Goal: Feedback & Contribution: Contribute content

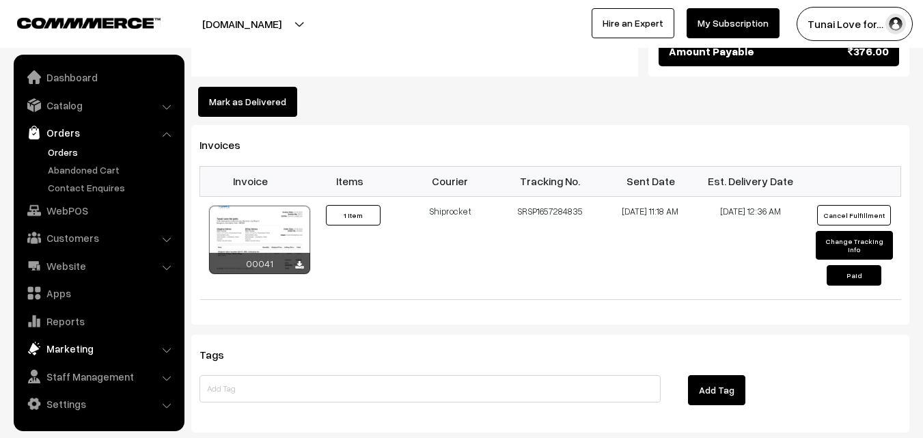
scroll to position [1043, 0]
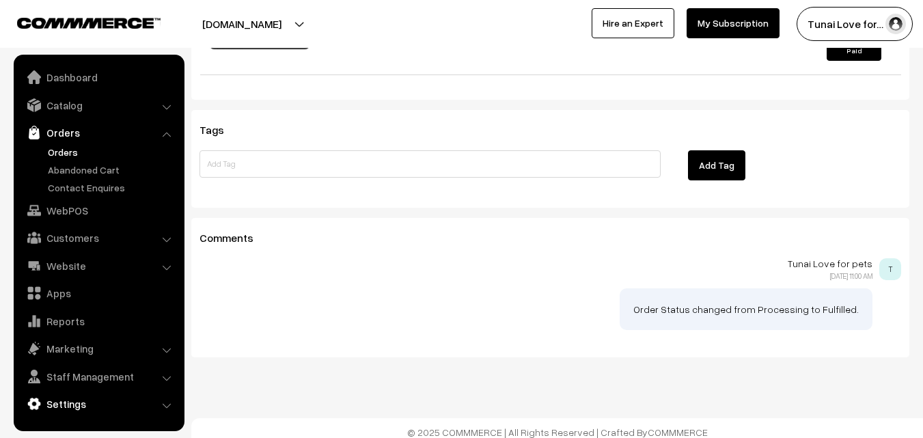
click at [57, 398] on link "Settings" at bounding box center [98, 404] width 163 height 25
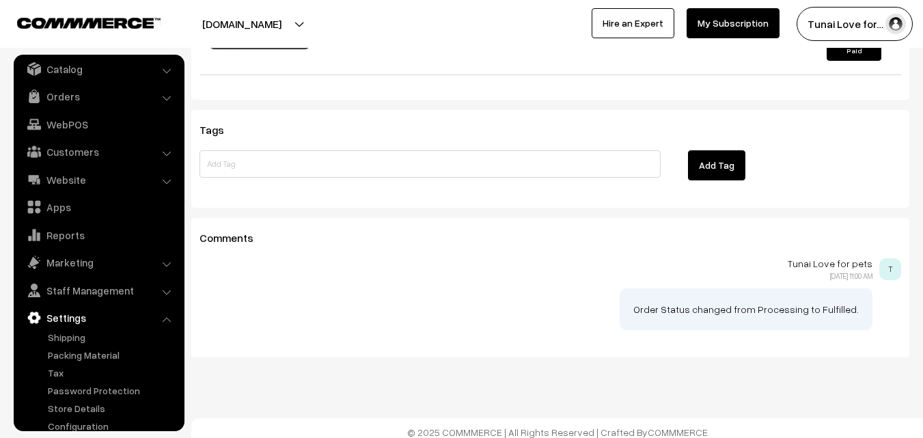
scroll to position [52, 0]
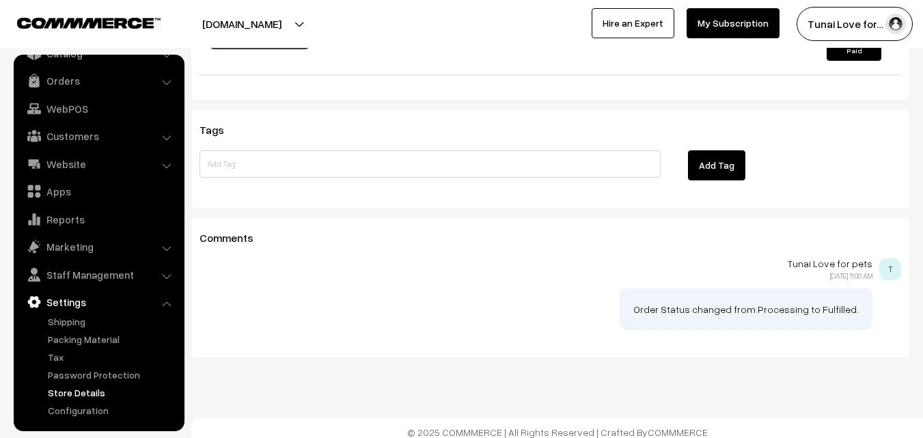
click at [85, 396] on link "Store Details" at bounding box center [111, 392] width 135 height 14
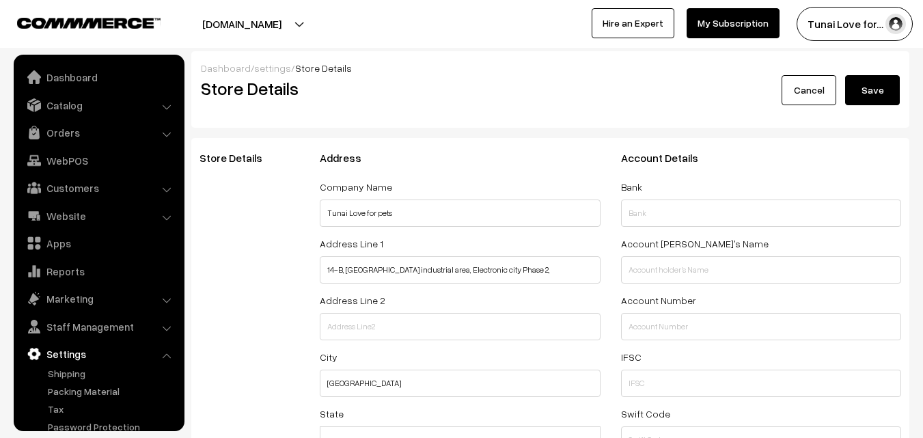
select select "99"
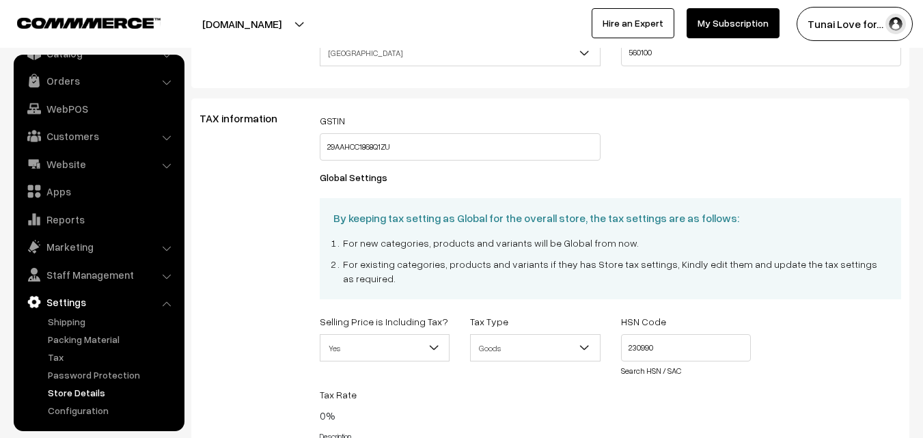
scroll to position [478, 0]
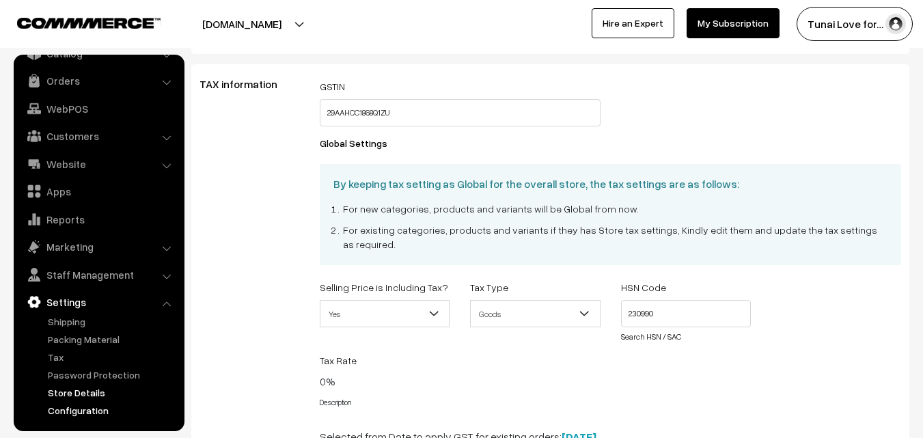
click at [61, 407] on link "Configuration" at bounding box center [111, 410] width 135 height 14
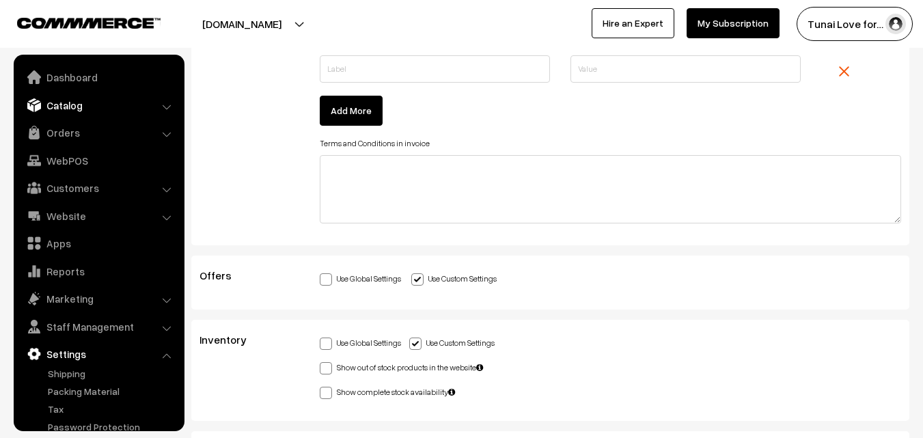
scroll to position [3736, 0]
click at [89, 105] on link "Catalog" at bounding box center [98, 105] width 163 height 25
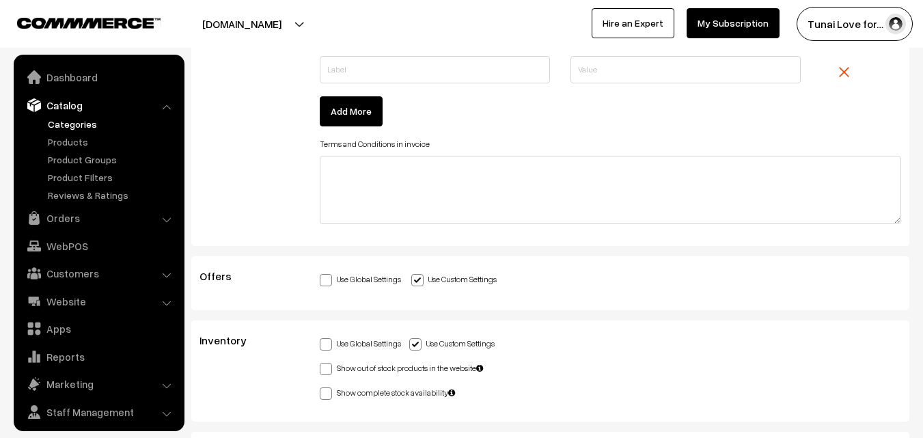
click at [78, 124] on link "Categories" at bounding box center [111, 124] width 135 height 14
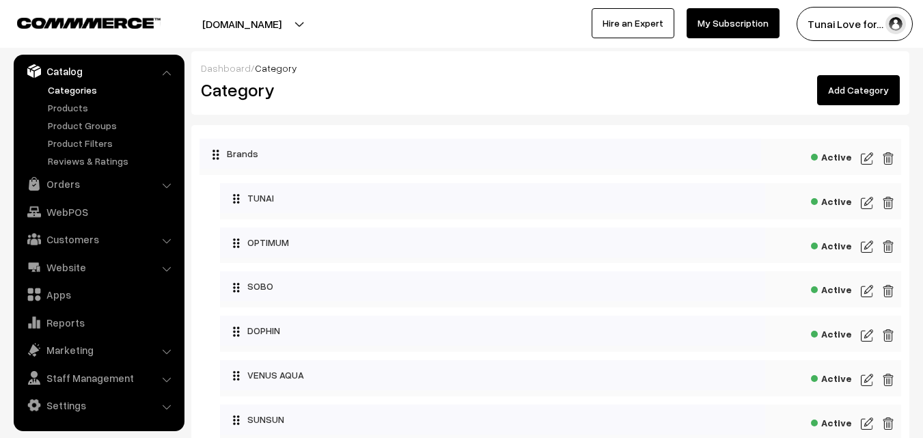
click at [841, 94] on link "Add Category" at bounding box center [858, 90] width 83 height 30
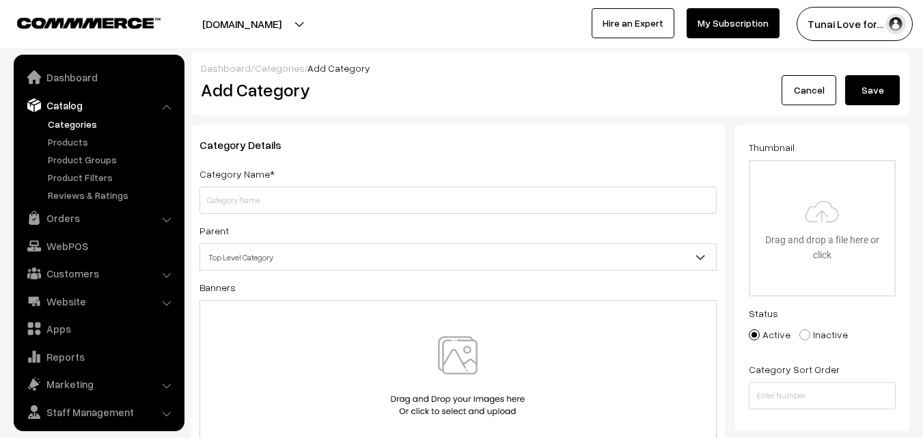
scroll to position [34, 0]
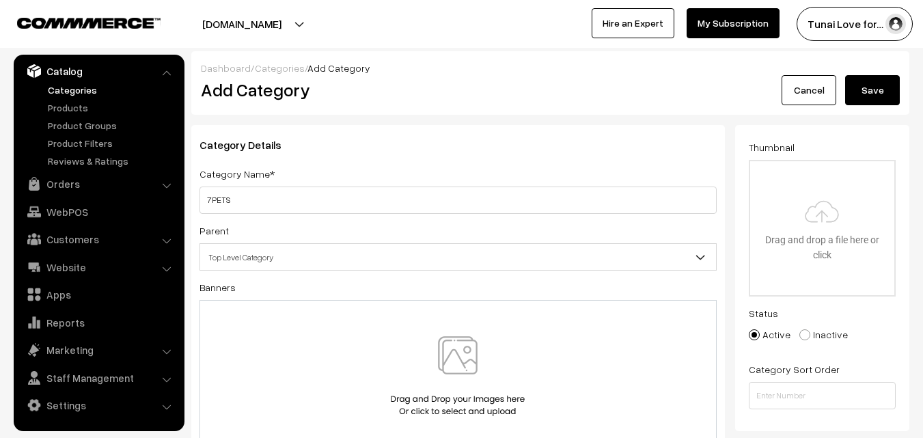
type input "7PETS"
click at [322, 256] on span "Top Level Category" at bounding box center [458, 257] width 516 height 24
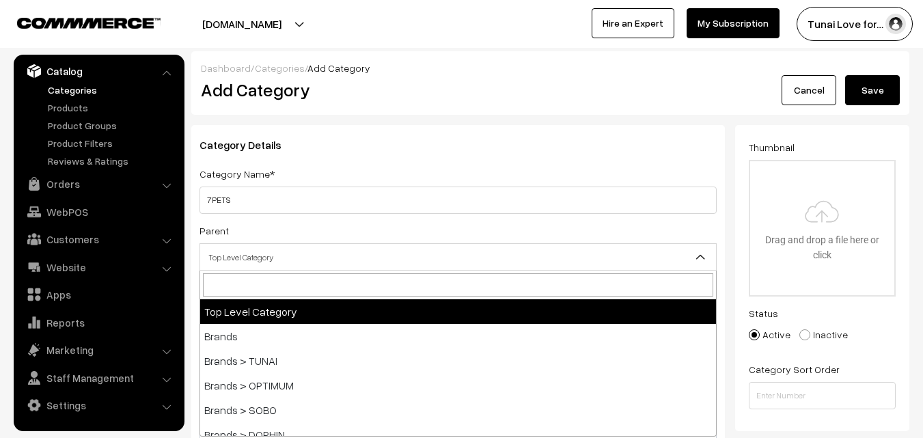
click at [322, 256] on span "Top Level Category" at bounding box center [458, 257] width 516 height 24
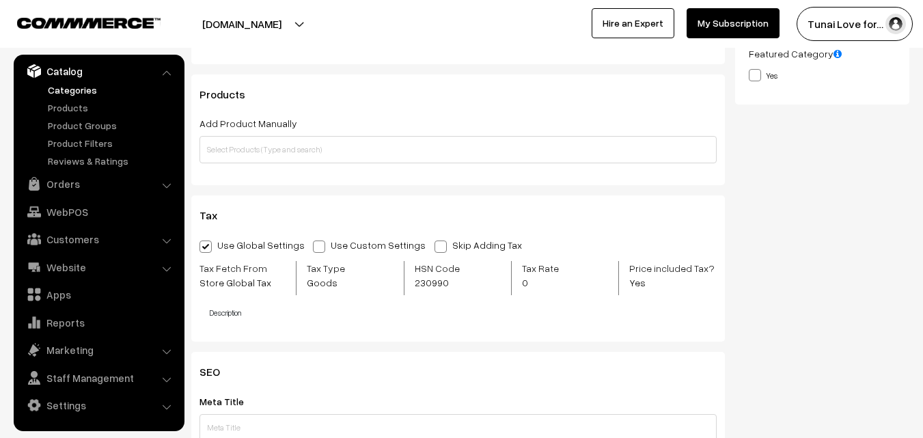
scroll to position [0, 0]
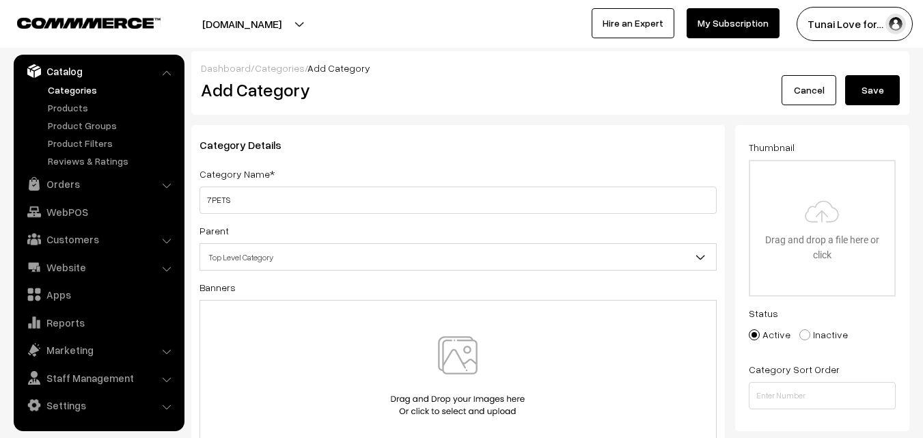
click at [877, 94] on button "Save" at bounding box center [872, 90] width 55 height 30
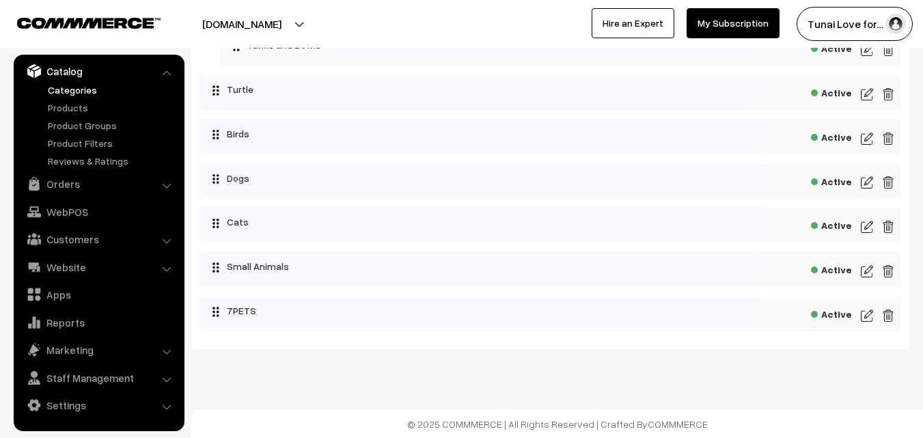
scroll to position [1480, 0]
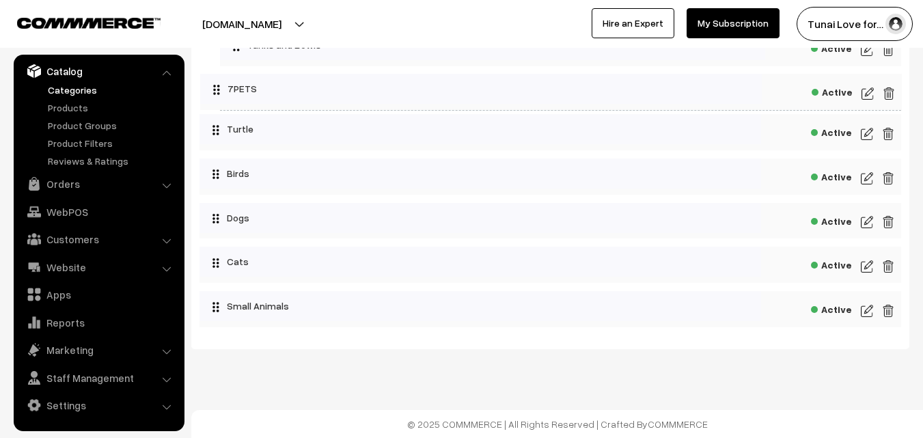
drag, startPoint x: 278, startPoint y: 307, endPoint x: 279, endPoint y: 96, distance: 211.1
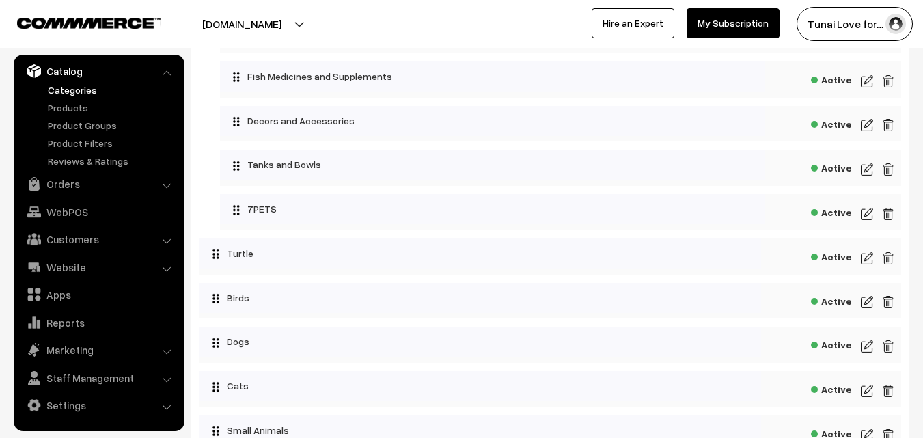
scroll to position [1211, 0]
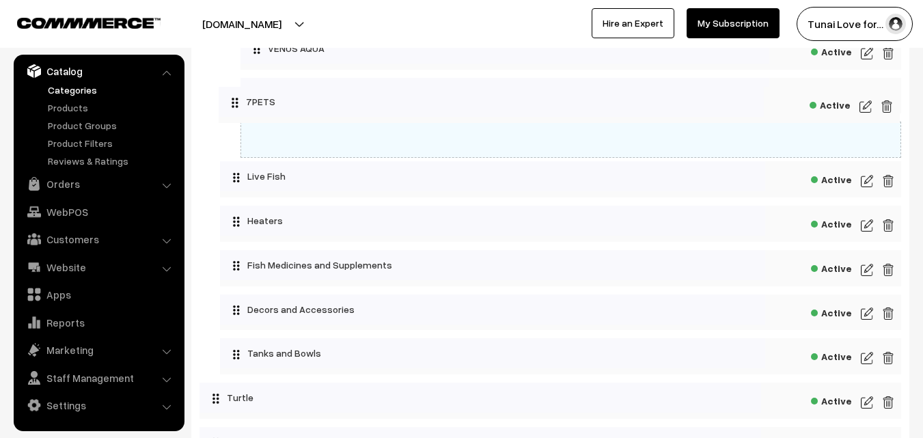
drag, startPoint x: 280, startPoint y: 356, endPoint x: 279, endPoint y: 100, distance: 256.2
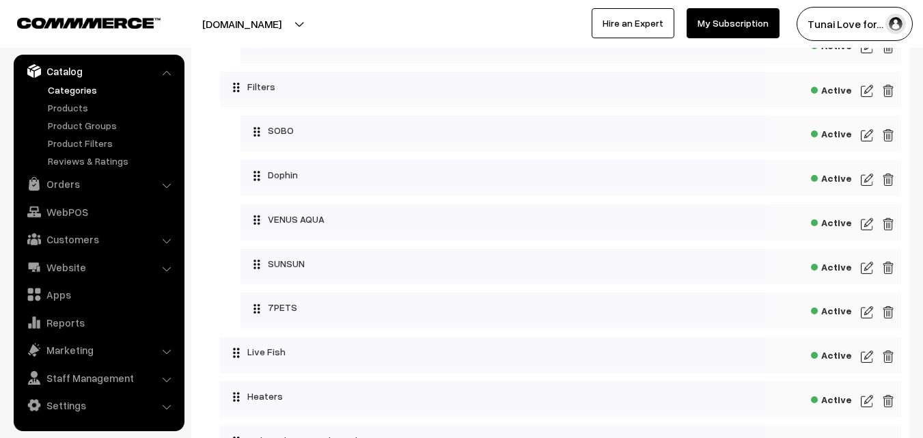
scroll to position [1006, 0]
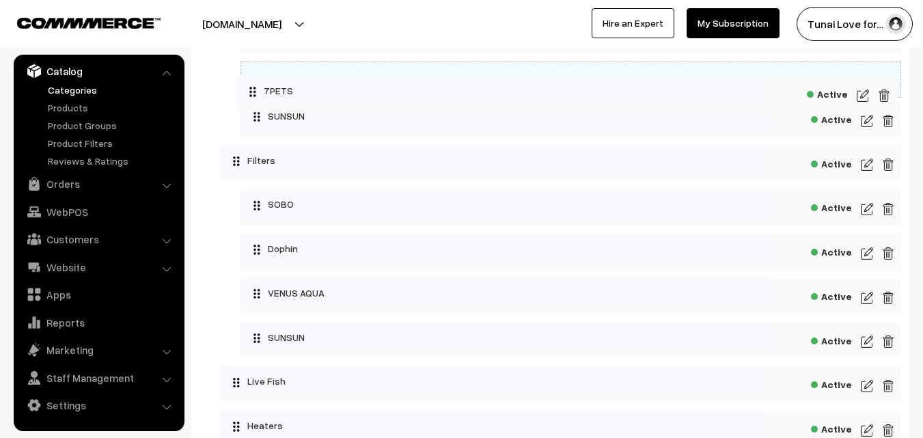
drag, startPoint x: 292, startPoint y: 337, endPoint x: 288, endPoint y: 86, distance: 250.8
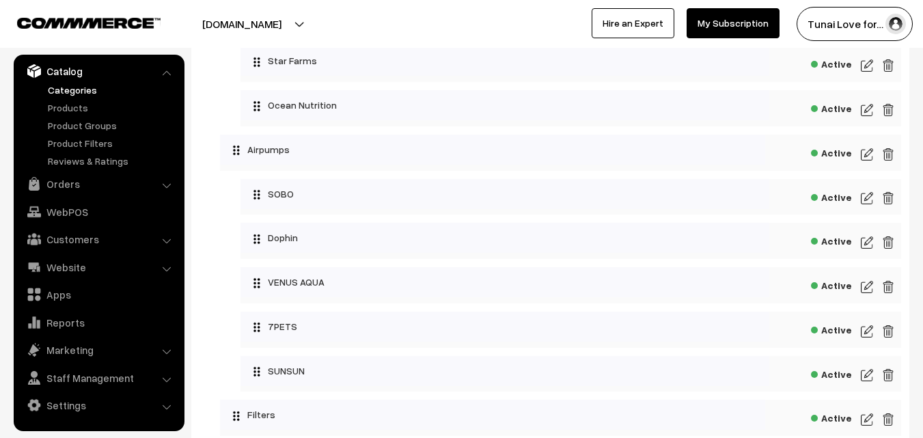
scroll to position [733, 0]
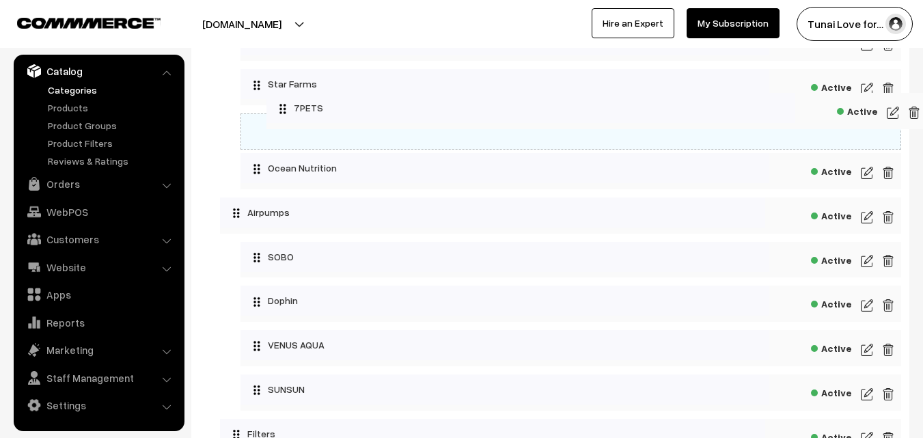
drag, startPoint x: 293, startPoint y: 348, endPoint x: 317, endPoint y: 102, distance: 247.1
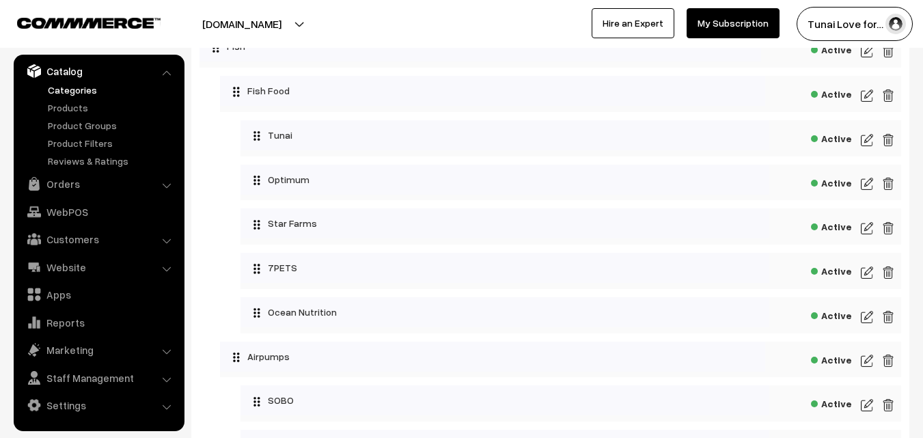
scroll to position [528, 0]
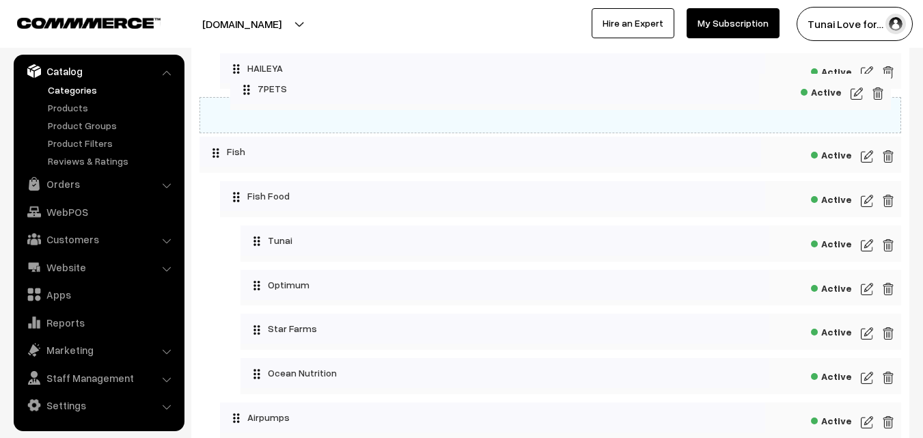
drag, startPoint x: 321, startPoint y: 338, endPoint x: 311, endPoint y: 93, distance: 244.8
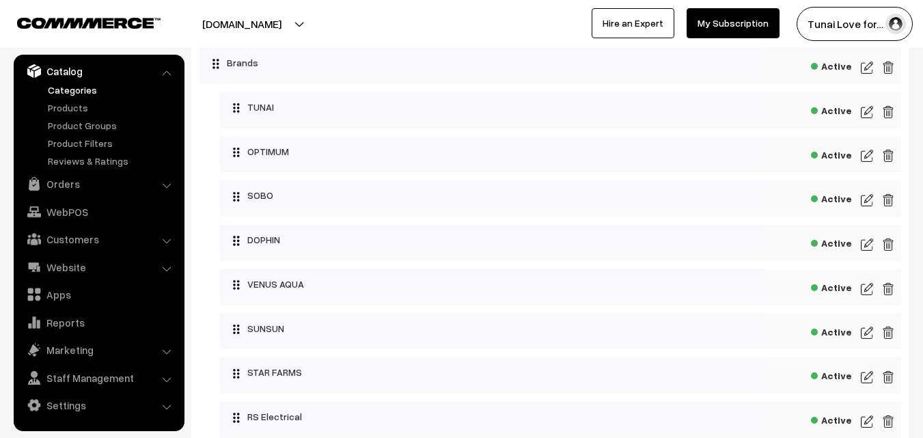
scroll to position [410, 0]
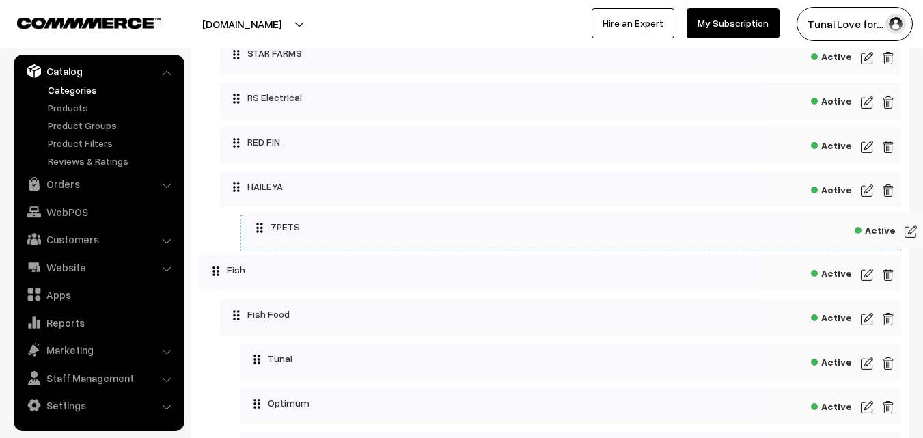
drag, startPoint x: 258, startPoint y: 228, endPoint x: 302, endPoint y: 224, distance: 43.9
drag, startPoint x: 307, startPoint y: 228, endPoint x: 290, endPoint y: 223, distance: 17.1
drag, startPoint x: 331, startPoint y: 226, endPoint x: 307, endPoint y: 225, distance: 23.3
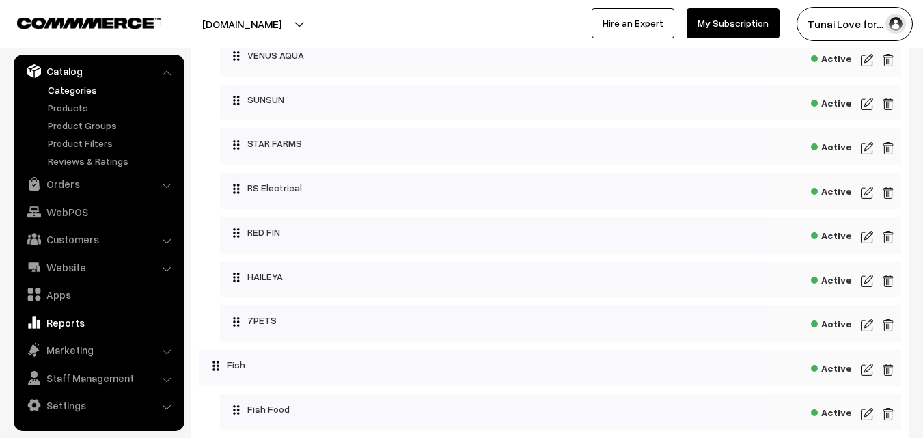
scroll to position [342, 0]
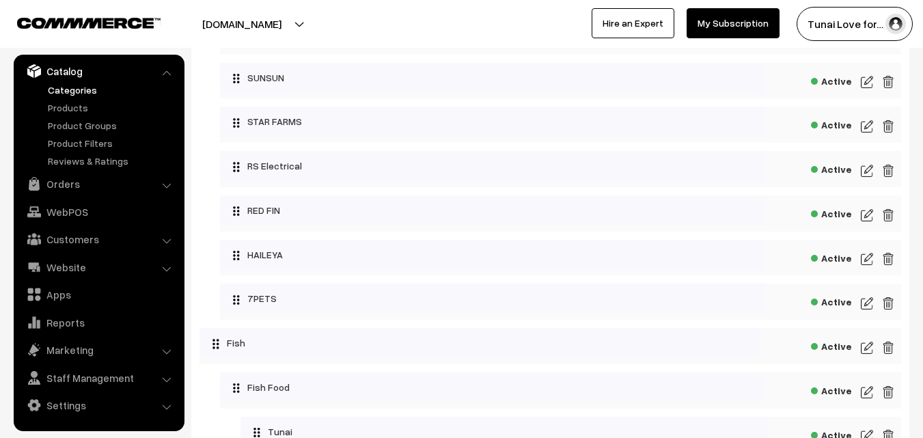
click at [167, 241] on li "Customers Customers" at bounding box center [99, 239] width 164 height 25
click at [165, 236] on link "Customers" at bounding box center [98, 239] width 163 height 25
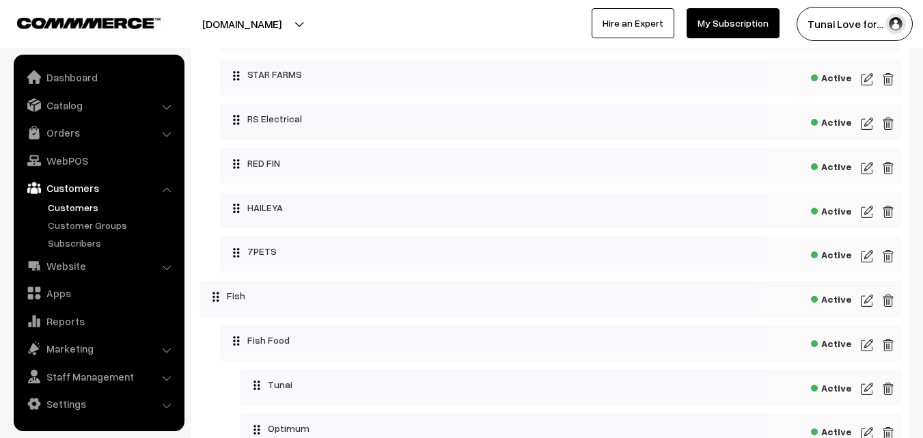
scroll to position [410, 0]
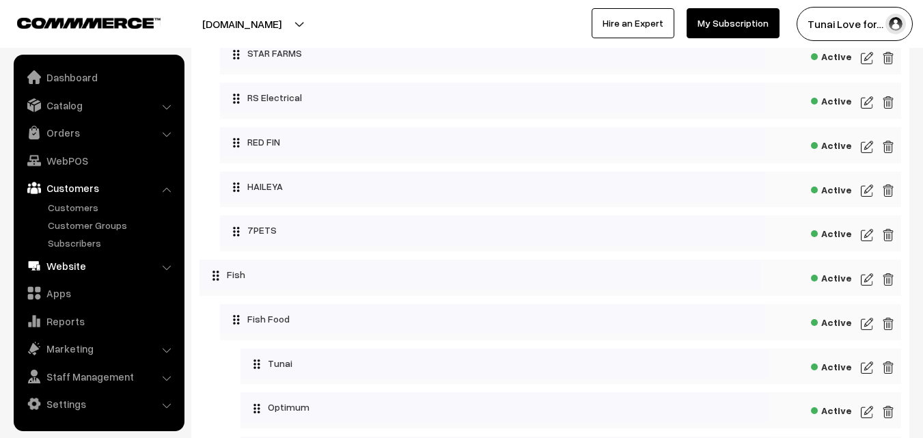
click at [160, 265] on link "Website" at bounding box center [98, 265] width 163 height 25
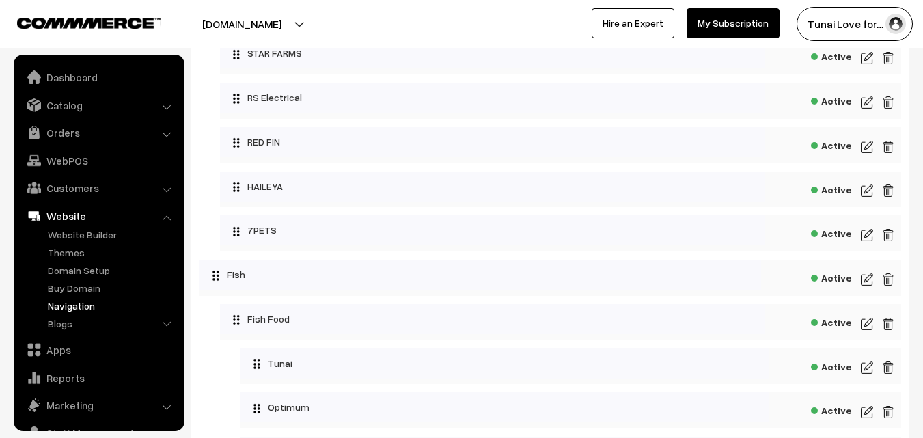
click at [74, 302] on link "Navigation" at bounding box center [111, 306] width 135 height 14
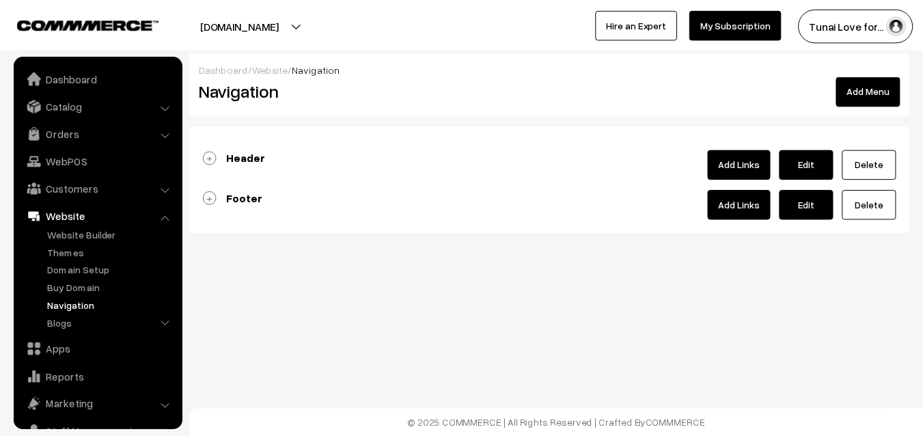
scroll to position [55, 0]
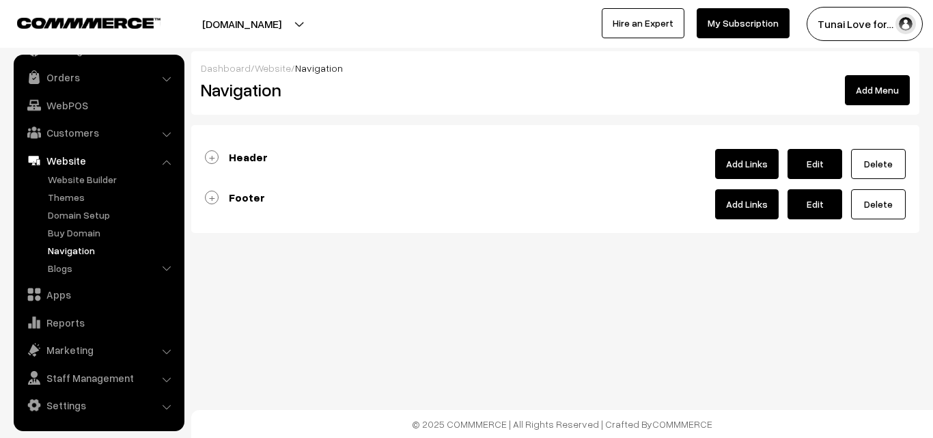
click at [234, 163] on b "Header" at bounding box center [248, 157] width 39 height 14
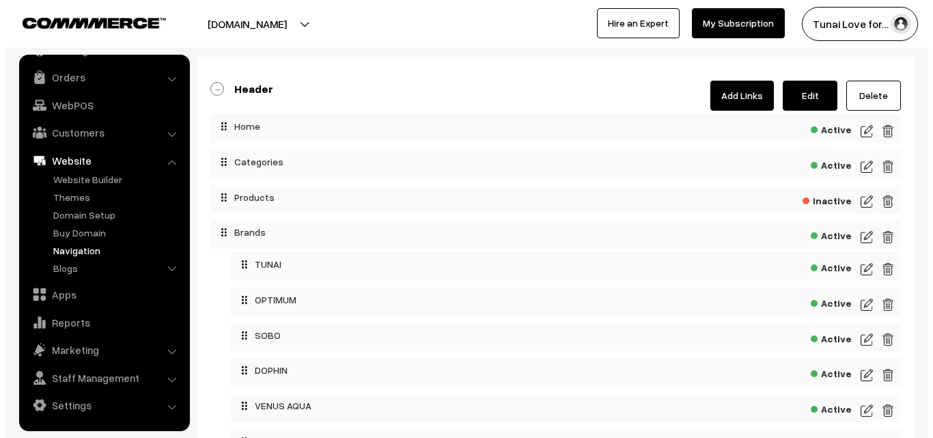
scroll to position [0, 0]
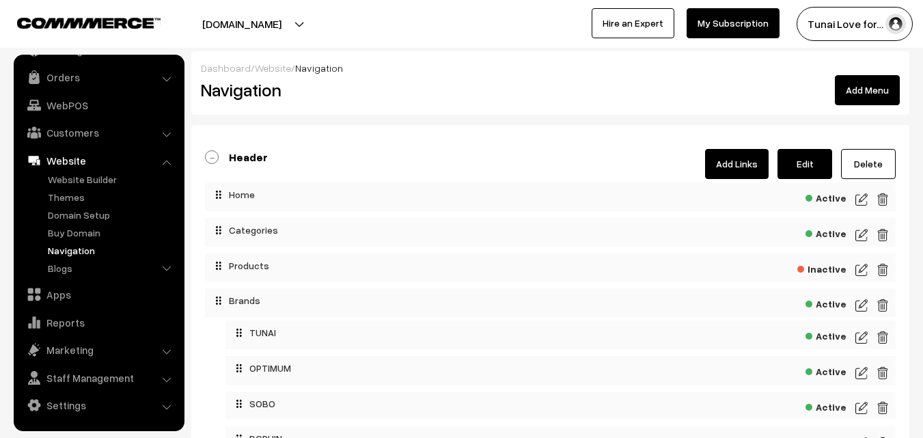
click at [739, 166] on link "Add Links" at bounding box center [737, 164] width 64 height 30
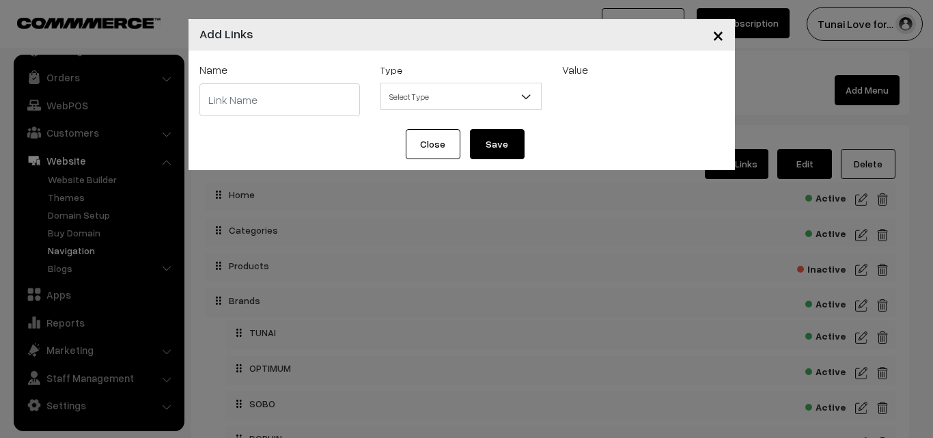
click at [247, 102] on input "text" at bounding box center [280, 99] width 161 height 33
click at [277, 94] on input "text" at bounding box center [280, 99] width 161 height 33
click at [277, 102] on input "text" at bounding box center [280, 99] width 161 height 33
type input "&"
type input "6"
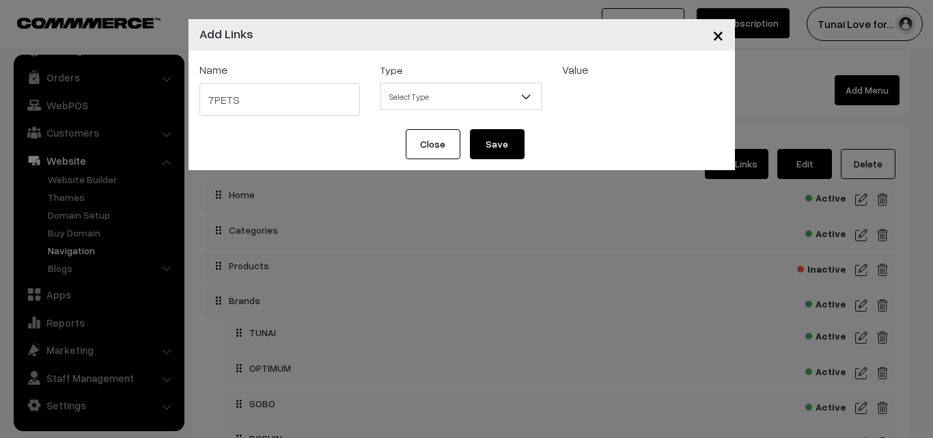
type input "7PETS"
click at [409, 98] on span "Select Type" at bounding box center [461, 97] width 160 height 24
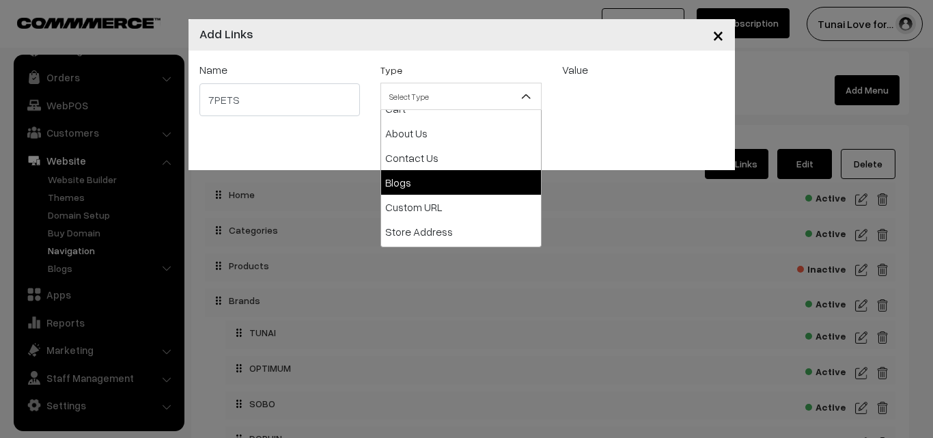
scroll to position [68, 0]
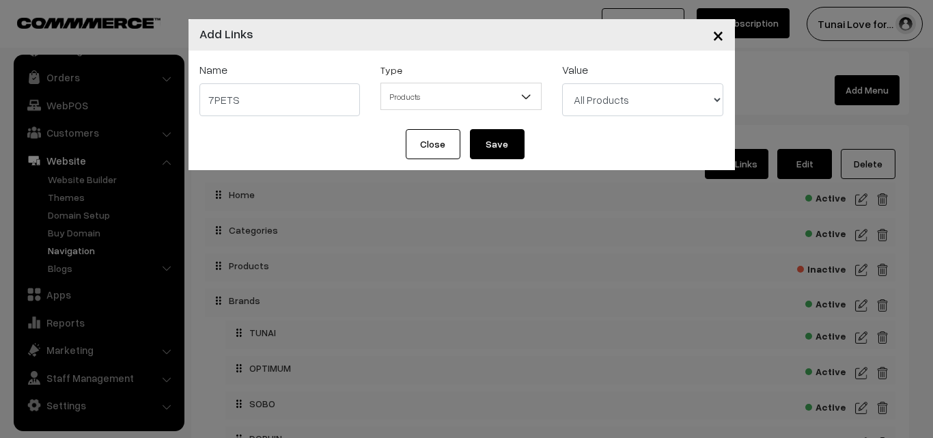
click at [670, 101] on select "All Products Tunai Superior Freeze Dried Blood Worms | Natural Fish Food for Tr…" at bounding box center [642, 99] width 161 height 33
drag, startPoint x: 670, startPoint y: 100, endPoint x: 645, endPoint y: 100, distance: 25.3
click at [670, 100] on select "All Products Tunai Superior Freeze Dried Blood Worms | Natural Fish Food for Tr…" at bounding box center [642, 99] width 161 height 33
click at [450, 100] on span "Products" at bounding box center [461, 97] width 160 height 24
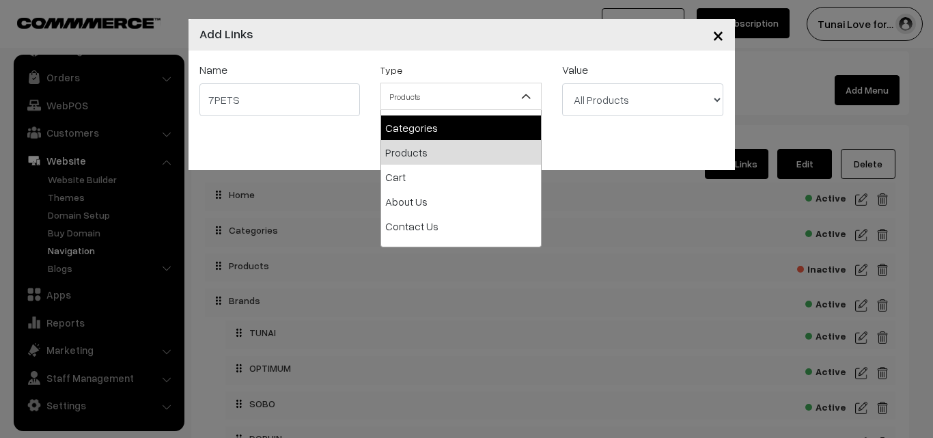
select select "categories"
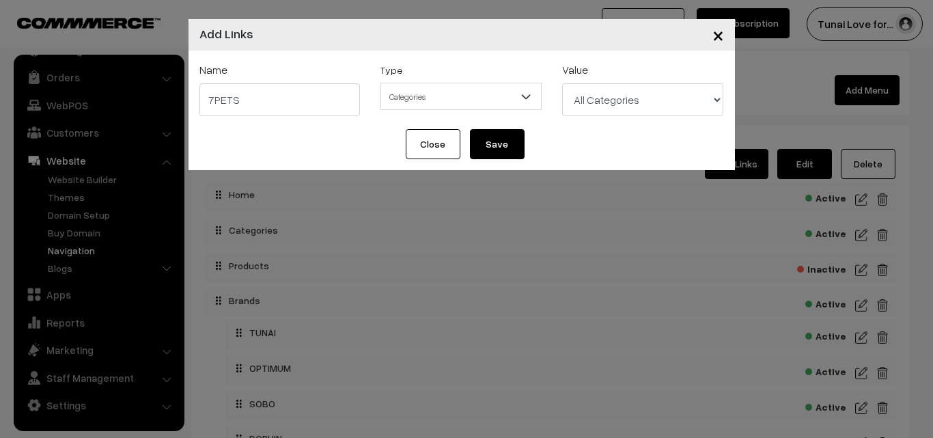
click at [644, 95] on select "All Categories Brands Brands > TUNAI Brands > OPTIMUM Brands > SOBO Brands > DO…" at bounding box center [642, 99] width 161 height 33
select select "47"
click at [562, 83] on select "All Categories Brands Brands > TUNAI Brands > OPTIMUM Brands > SOBO Brands > DO…" at bounding box center [642, 99] width 161 height 33
click at [502, 139] on button "Save" at bounding box center [497, 144] width 55 height 30
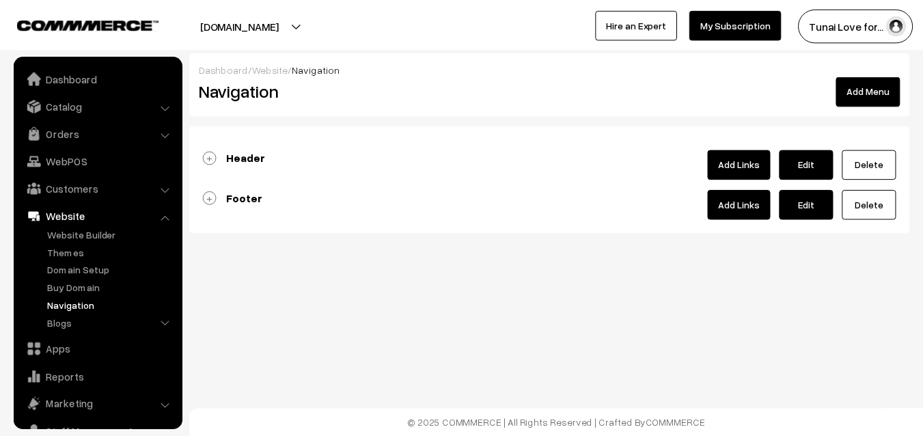
scroll to position [55, 0]
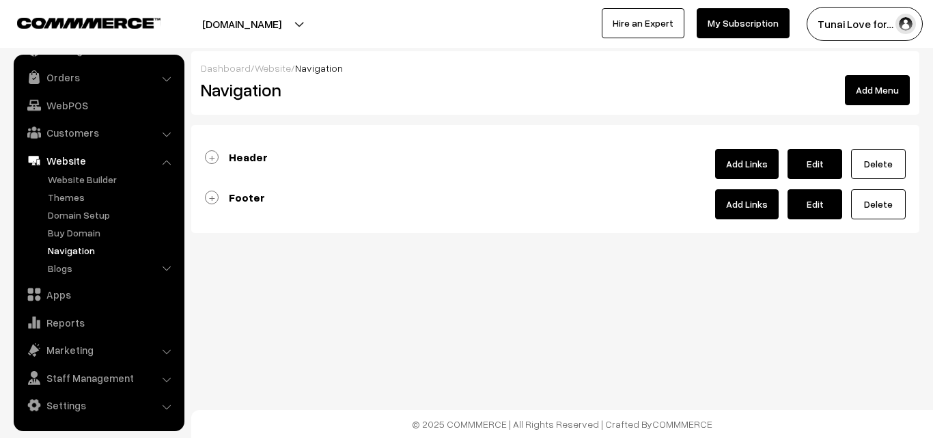
click at [251, 155] on b "Header" at bounding box center [248, 157] width 39 height 14
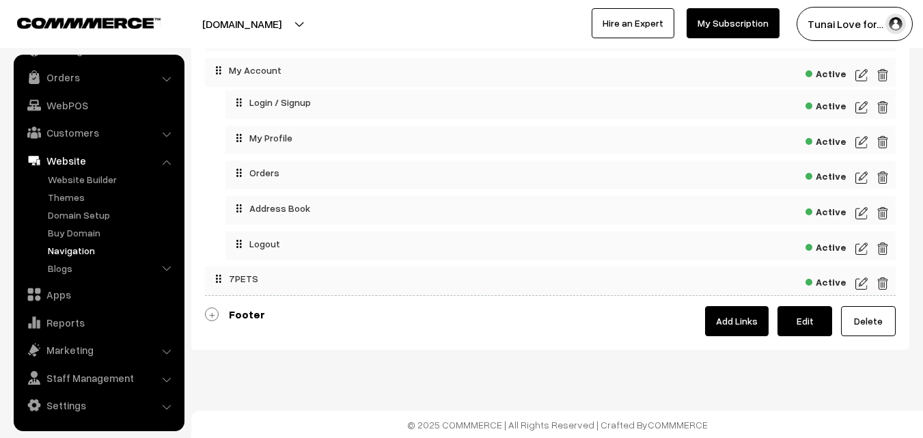
scroll to position [684, 0]
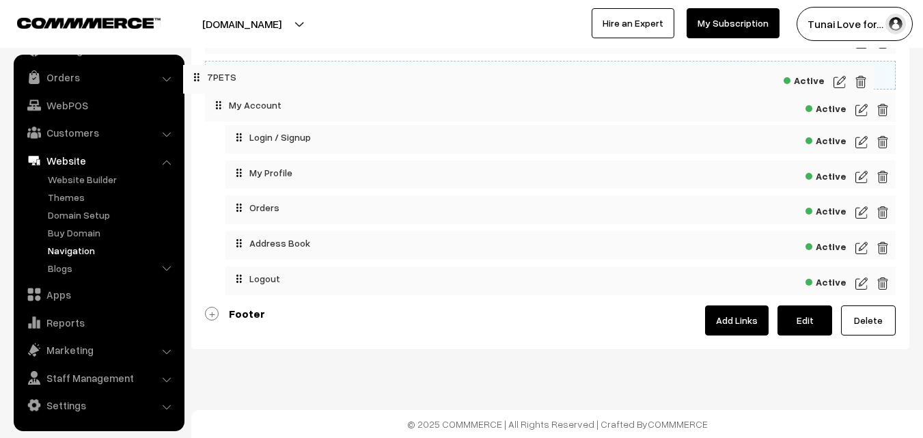
drag, startPoint x: 312, startPoint y: 278, endPoint x: 290, endPoint y: 74, distance: 205.4
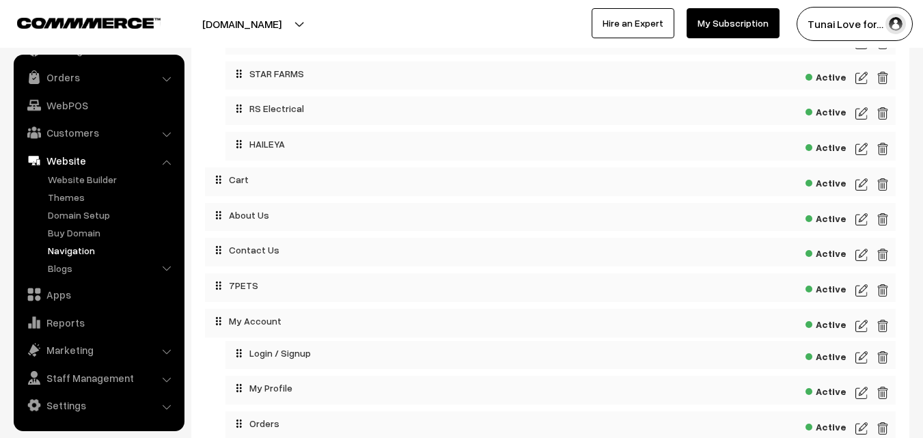
scroll to position [478, 0]
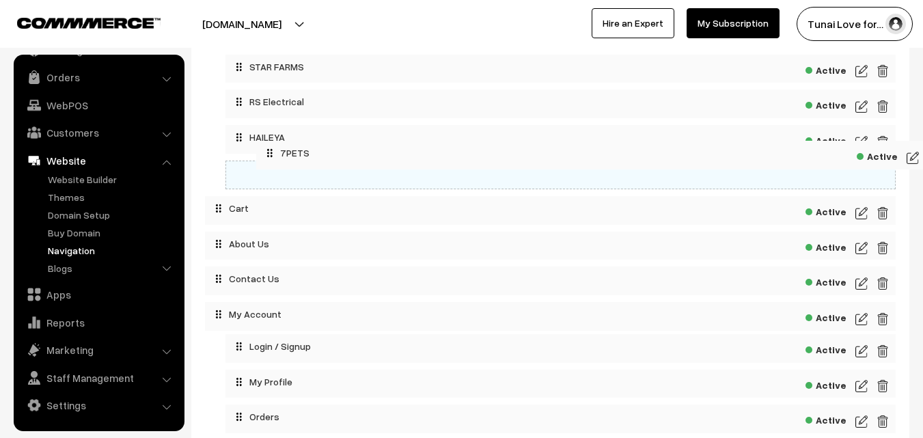
drag, startPoint x: 313, startPoint y: 279, endPoint x: 364, endPoint y: 150, distance: 138.9
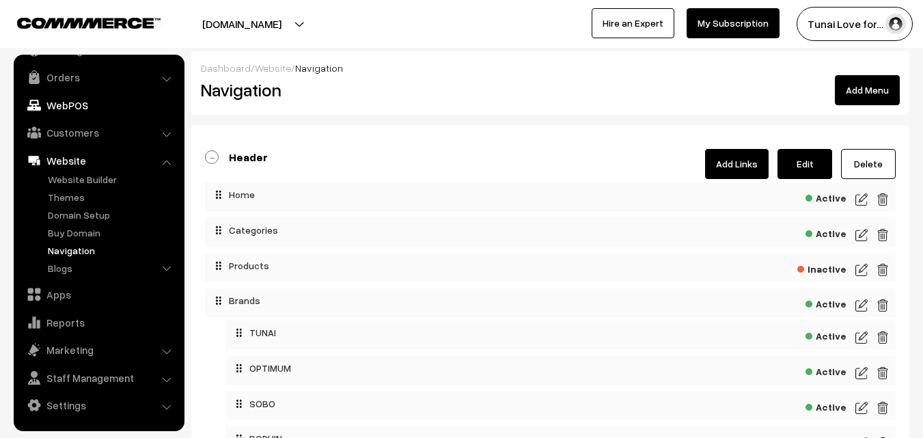
scroll to position [0, 0]
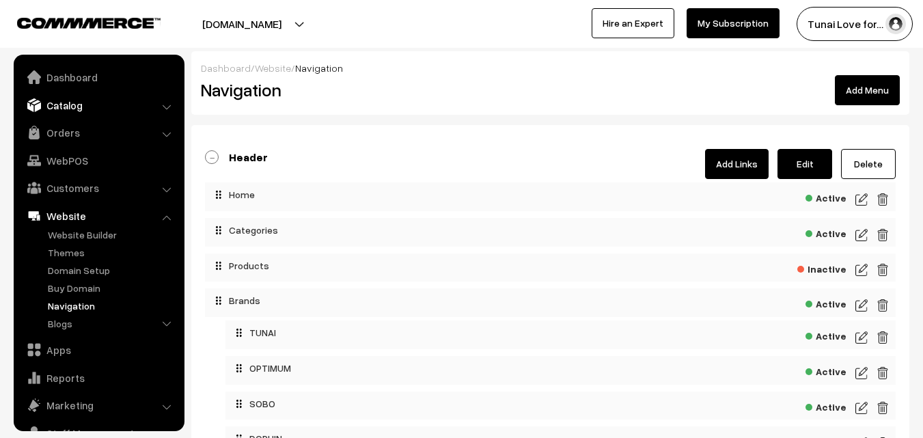
click at [85, 110] on link "Catalog" at bounding box center [98, 105] width 163 height 25
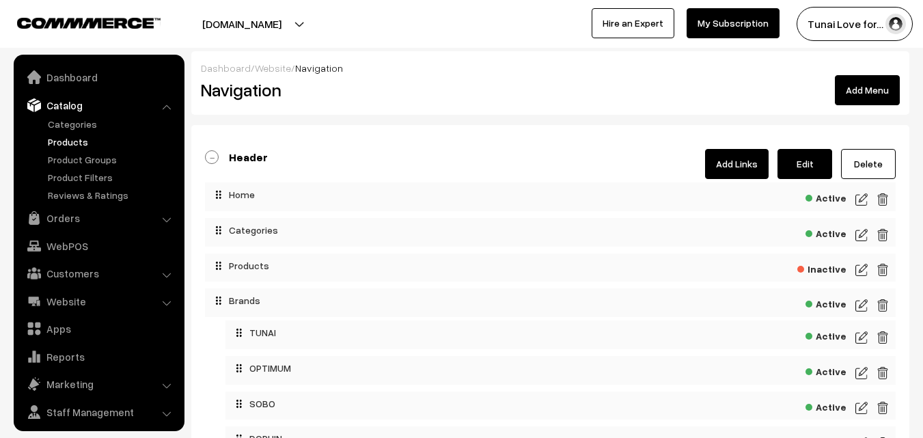
click at [75, 141] on link "Products" at bounding box center [111, 142] width 135 height 14
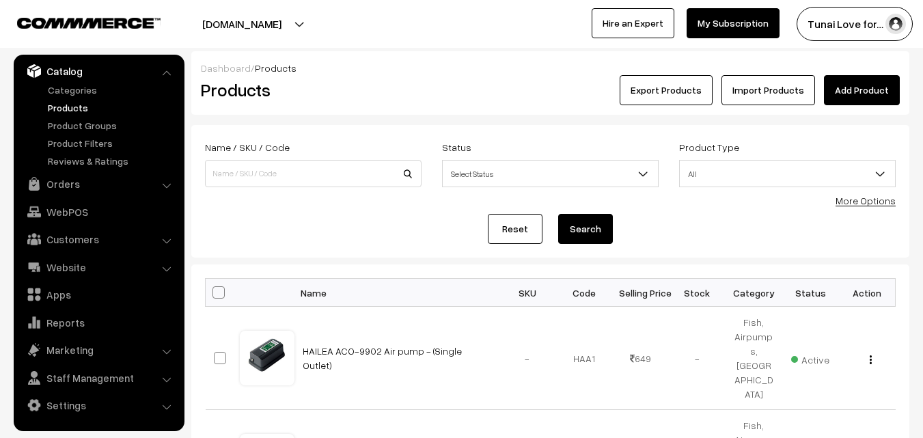
click at [864, 96] on link "Add Product" at bounding box center [862, 90] width 76 height 30
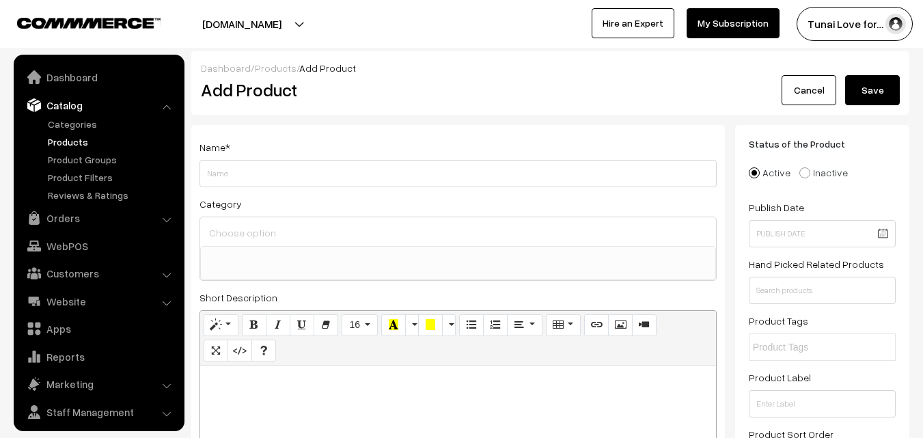
select select
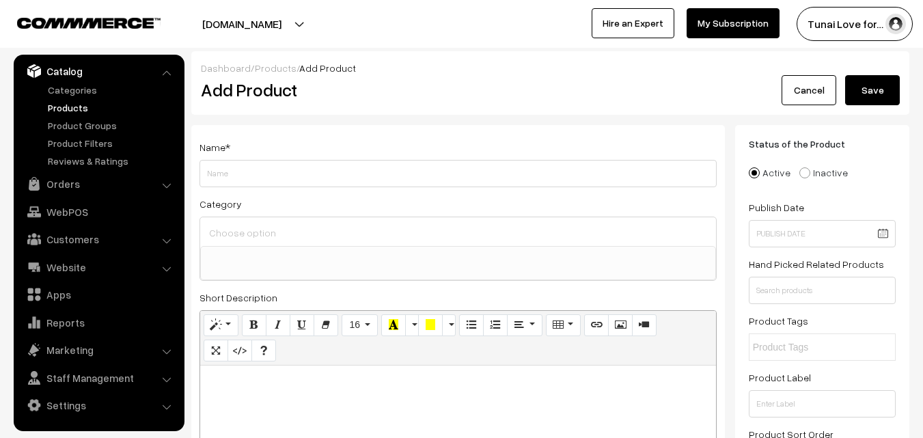
click at [441, 181] on input "Weight" at bounding box center [458, 173] width 517 height 27
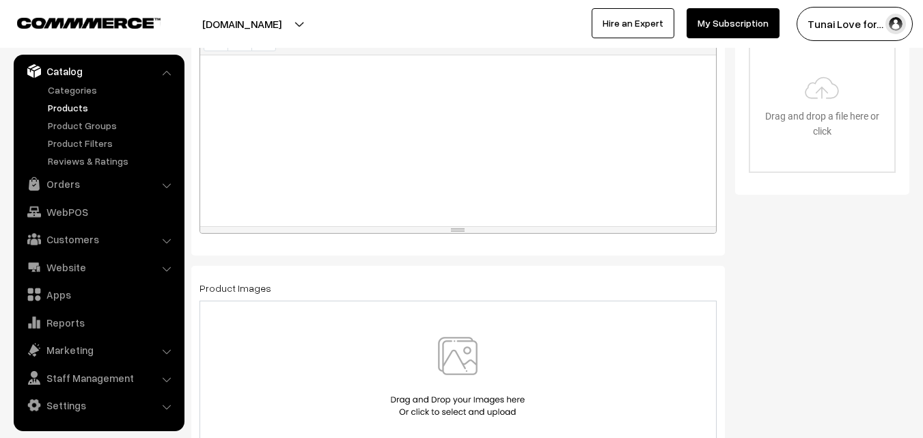
scroll to position [683, 0]
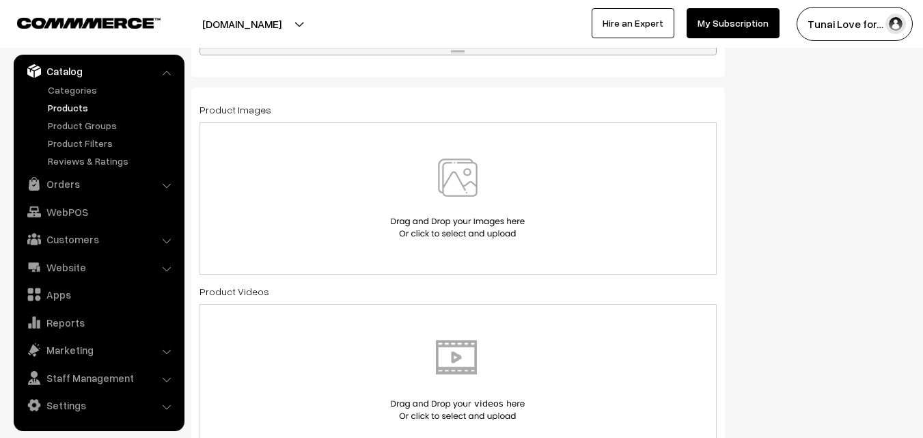
click at [456, 193] on img at bounding box center [457, 199] width 141 height 80
click at [466, 178] on img at bounding box center [457, 199] width 141 height 80
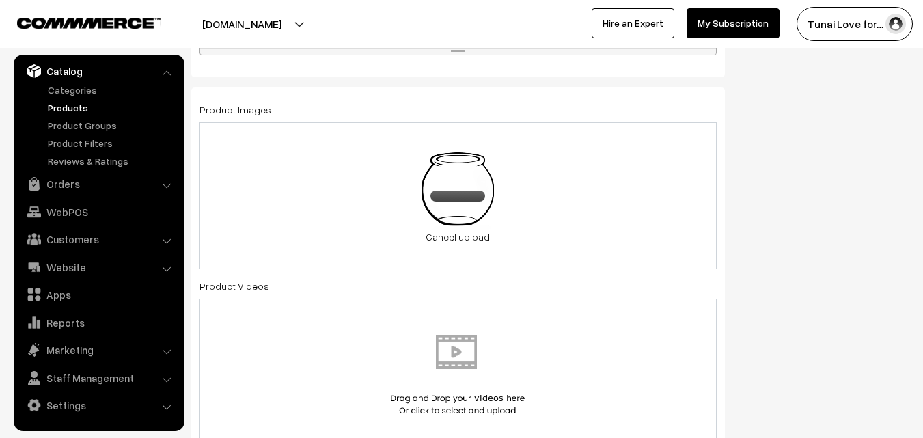
click at [625, 184] on div "40 KB 51m7IAF7A5L._SL1500_.jpg Check Error Cancel upload" at bounding box center [458, 195] width 517 height 147
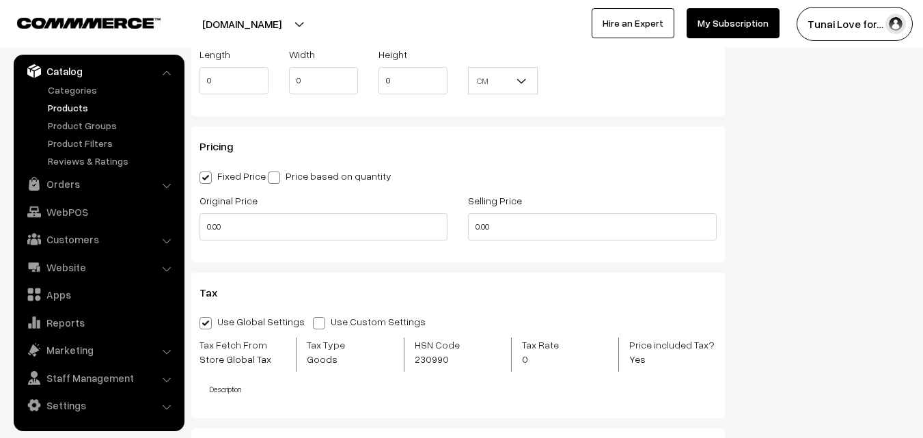
scroll to position [1367, 0]
drag, startPoint x: 232, startPoint y: 229, endPoint x: 205, endPoint y: 232, distance: 27.5
click at [205, 232] on input "0.00" at bounding box center [324, 225] width 248 height 27
type input "0"
drag, startPoint x: 511, startPoint y: 231, endPoint x: 458, endPoint y: 219, distance: 54.0
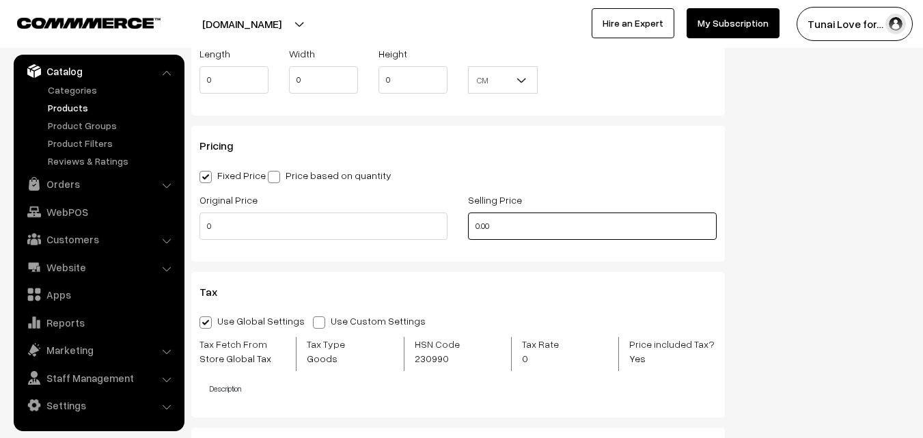
click at [458, 219] on div "Selling Price 0.00" at bounding box center [592, 219] width 269 height 57
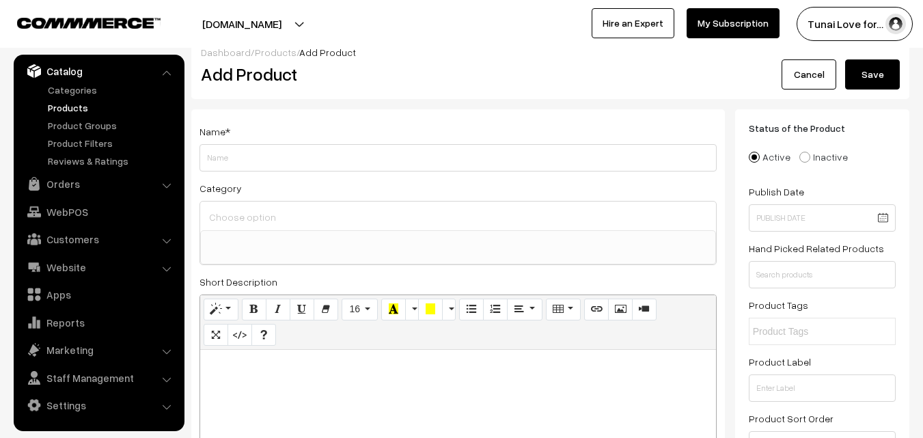
scroll to position [0, 0]
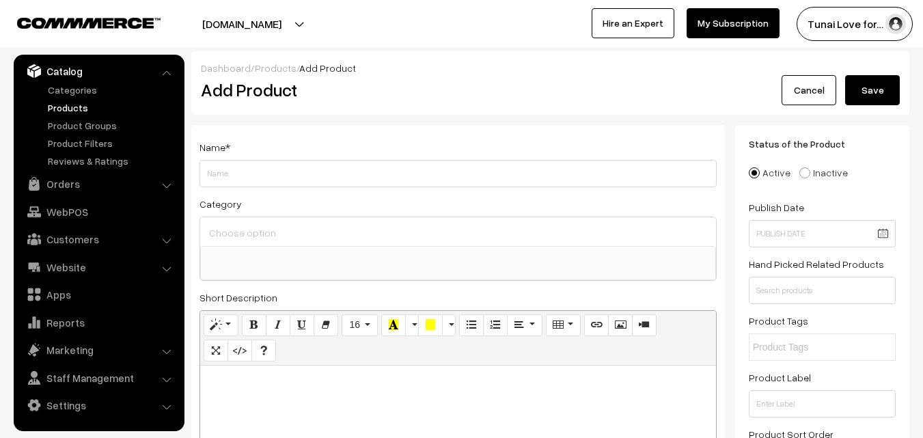
type input "0"
click at [229, 171] on input "Weight" at bounding box center [458, 173] width 517 height 27
paste input "7pets 10-inch Glass Fish Bowl with Neck Collar, Suitable for Small Fish, Plants…"
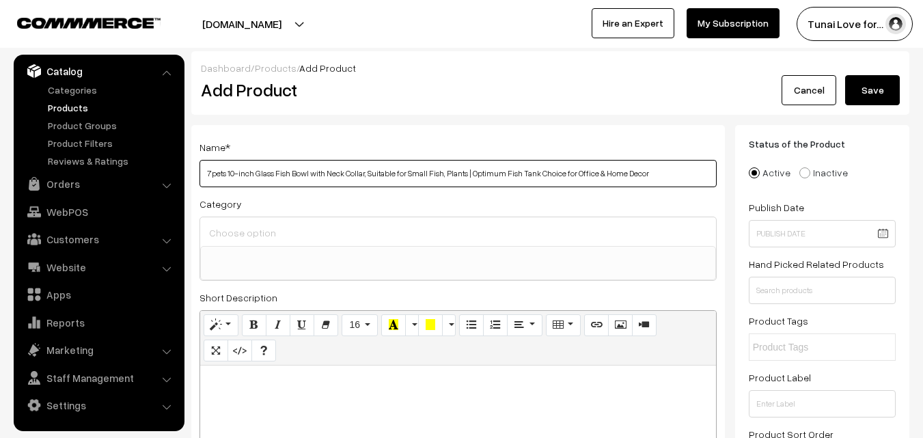
type input "7pets 10-inch Glass Fish Bowl with Neck Collar, Suitable for Small Fish, Plants…"
click at [247, 230] on input at bounding box center [458, 233] width 505 height 20
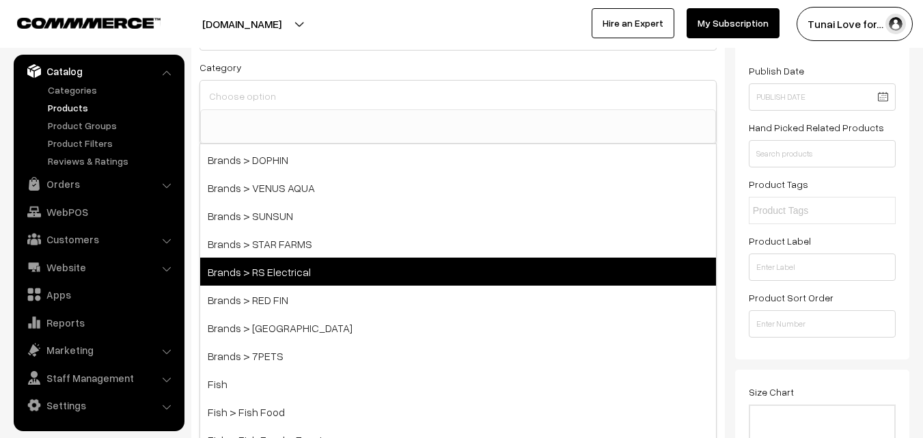
scroll to position [137, 0]
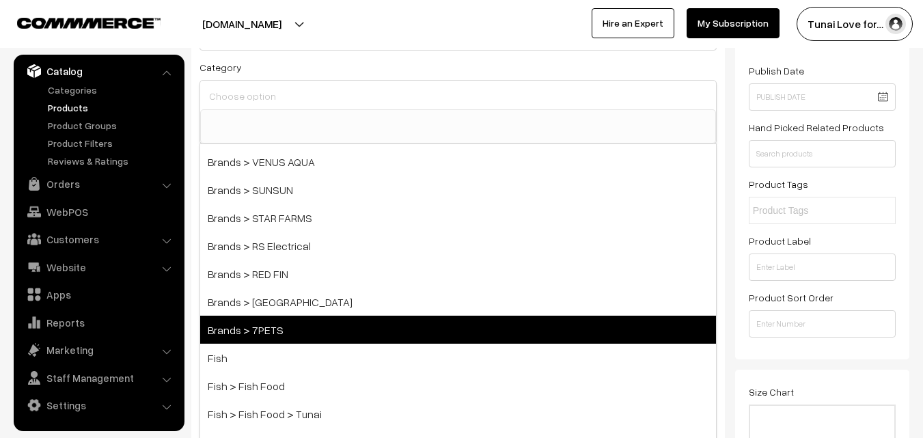
click at [284, 322] on span "Brands > 7PETS" at bounding box center [458, 330] width 516 height 28
select select "47"
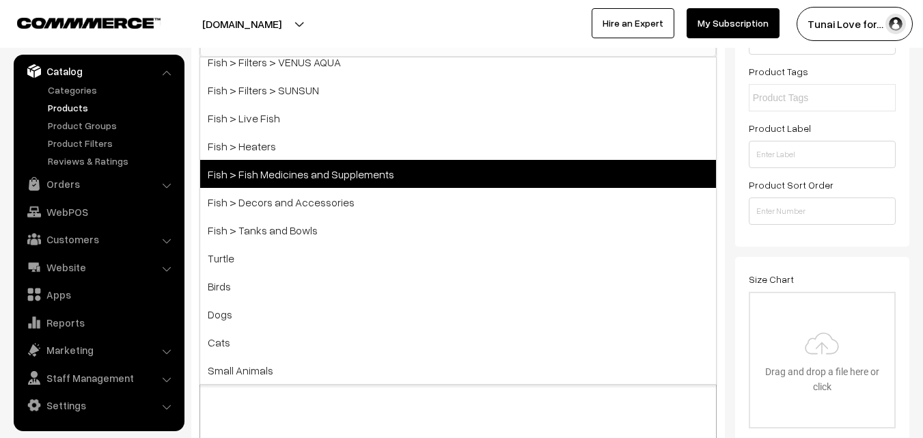
scroll to position [273, 0]
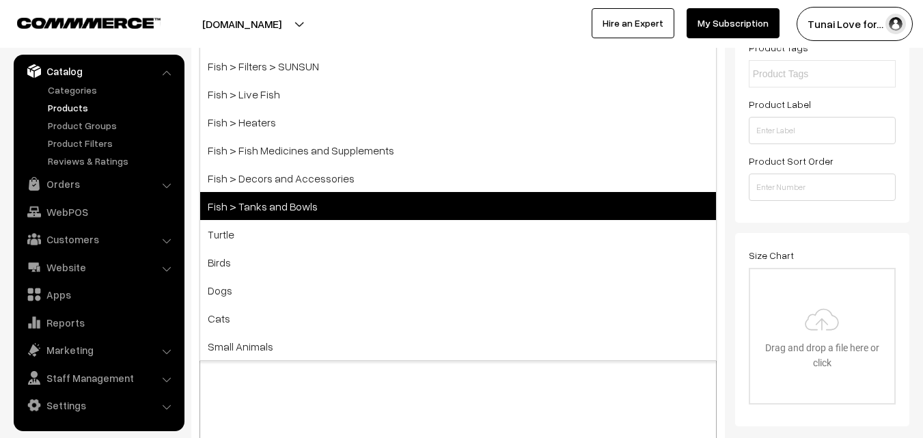
click at [302, 204] on span "Fish > Tanks and Bowls" at bounding box center [458, 206] width 516 height 28
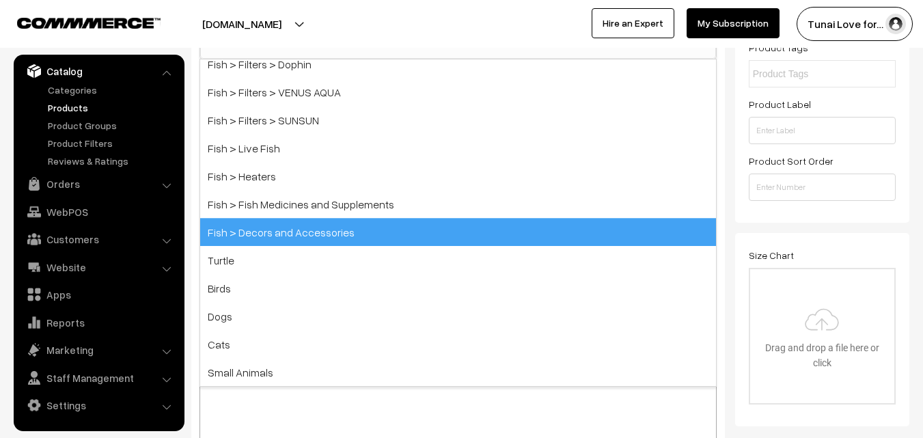
scroll to position [299, 0]
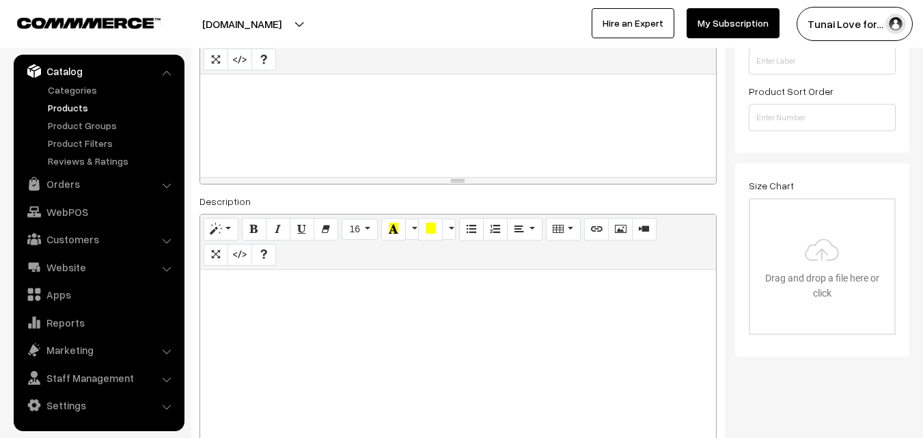
scroll to position [368, 0]
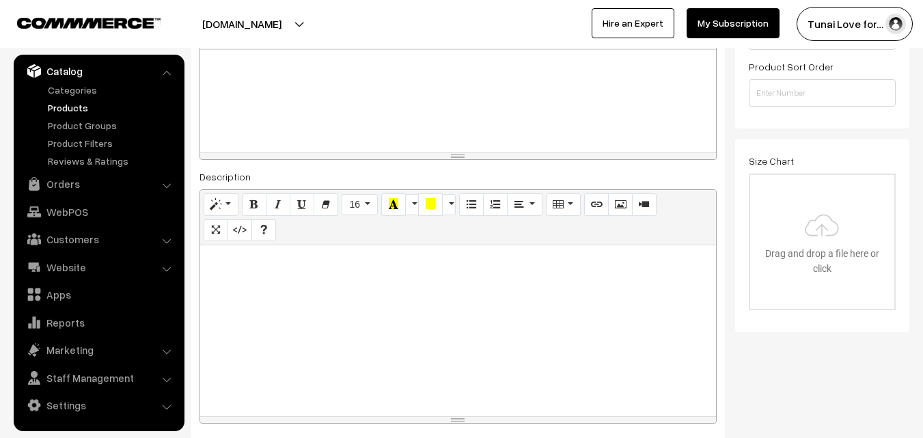
click at [327, 325] on div at bounding box center [458, 330] width 516 height 171
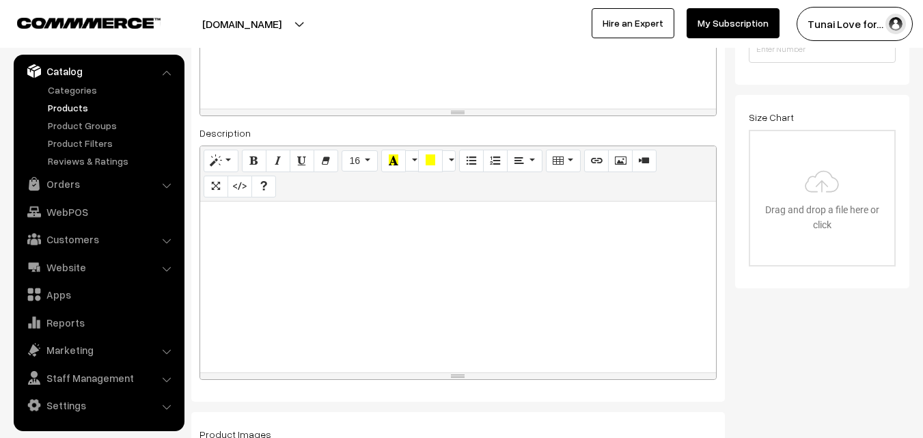
scroll to position [436, 0]
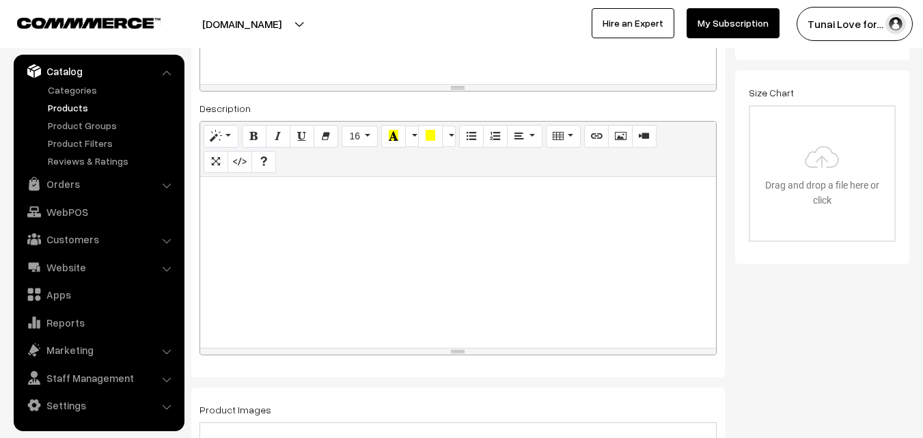
click at [263, 237] on div at bounding box center [458, 262] width 516 height 171
paste div
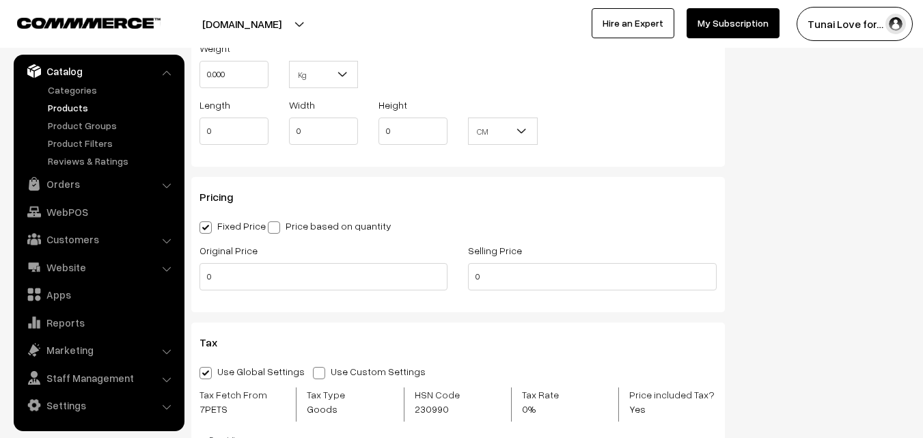
scroll to position [1392, 0]
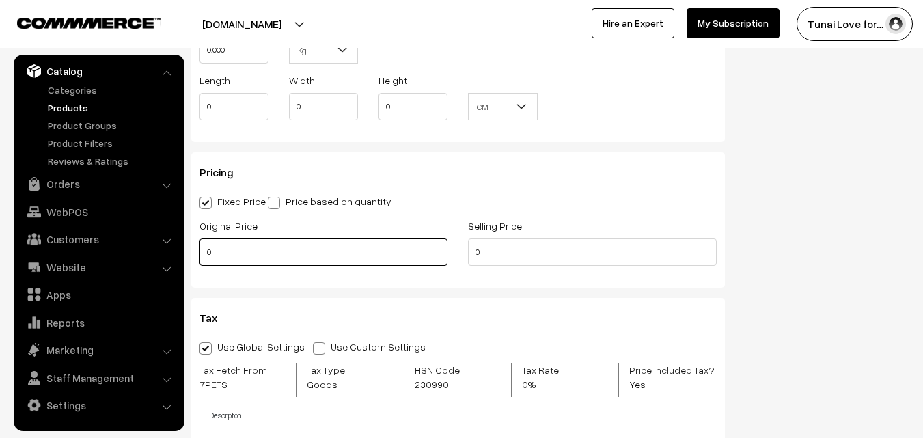
drag, startPoint x: 221, startPoint y: 253, endPoint x: 194, endPoint y: 257, distance: 27.6
click at [194, 257] on div "Original Price 0" at bounding box center [323, 245] width 269 height 57
type input "1000"
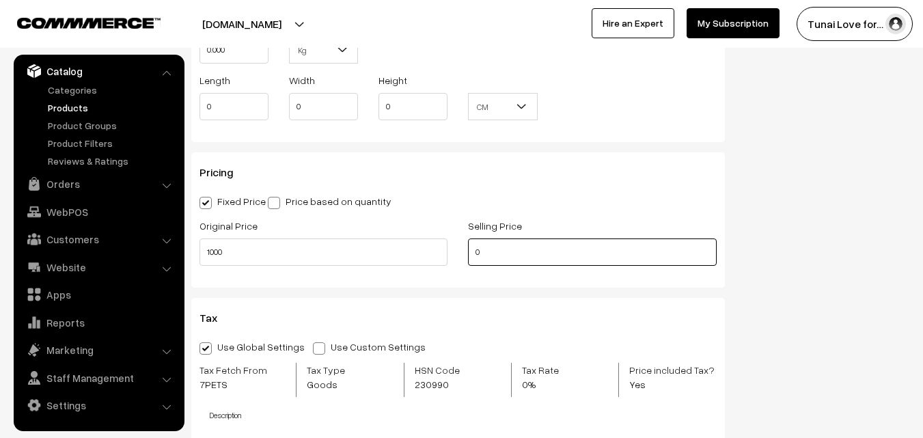
drag, startPoint x: 486, startPoint y: 249, endPoint x: 473, endPoint y: 249, distance: 13.7
click at [473, 249] on input "0" at bounding box center [592, 251] width 248 height 27
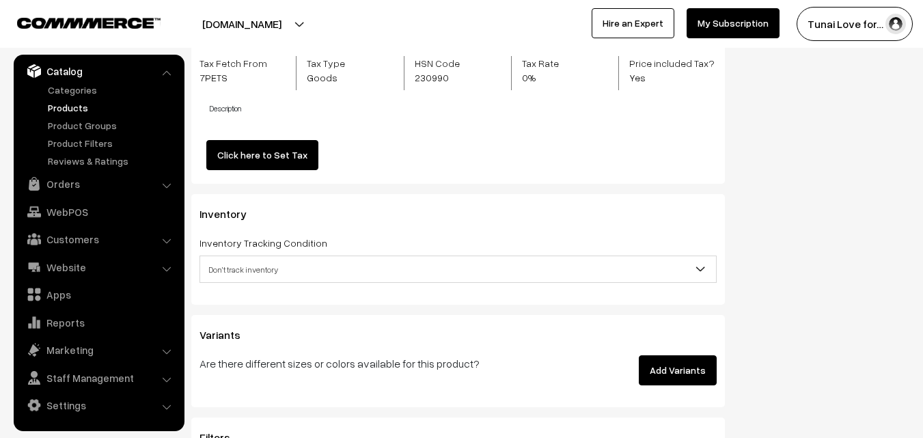
scroll to position [1666, 0]
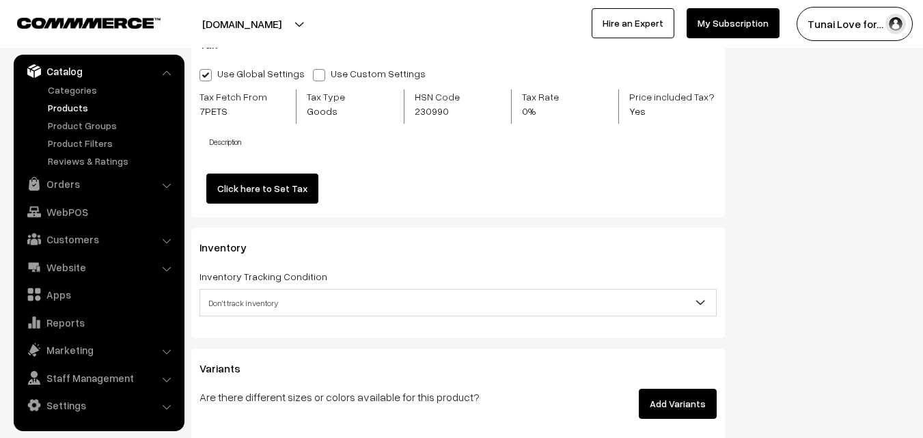
type input "699"
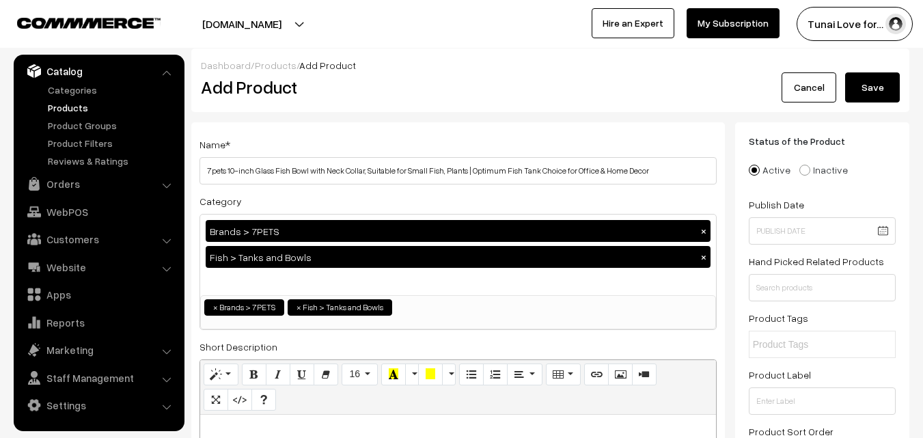
scroll to position [0, 0]
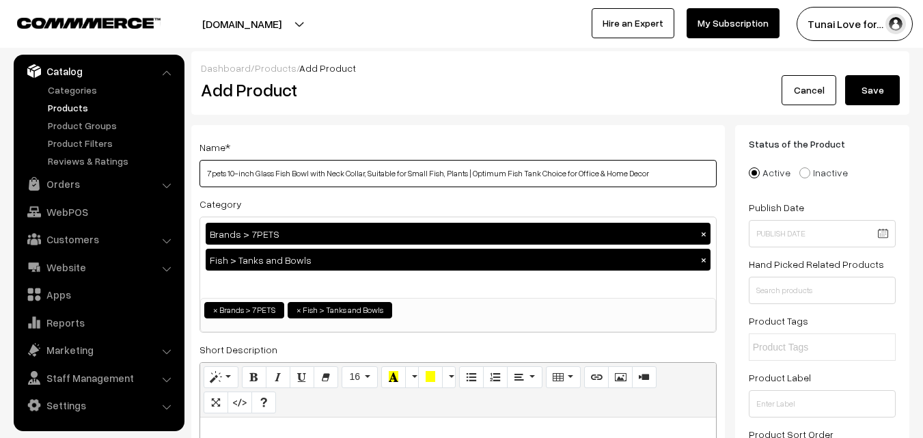
click at [235, 171] on input "7pets 10-inch Glass Fish Bowl with Neck Collar, Suitable for Small Fish, Plants…" at bounding box center [458, 173] width 517 height 27
click at [232, 173] on input "7pets 10-inch Glass Fish Bowl with Neck Collar, Suitable for Small Fish, Plants…" at bounding box center [458, 173] width 517 height 27
drag, startPoint x: 230, startPoint y: 171, endPoint x: 254, endPoint y: 170, distance: 24.6
click at [254, 170] on input "7pets 10-inch Glass Fish Bowl with Neck Collar, Suitable for Small Fish, Plants…" at bounding box center [458, 173] width 517 height 27
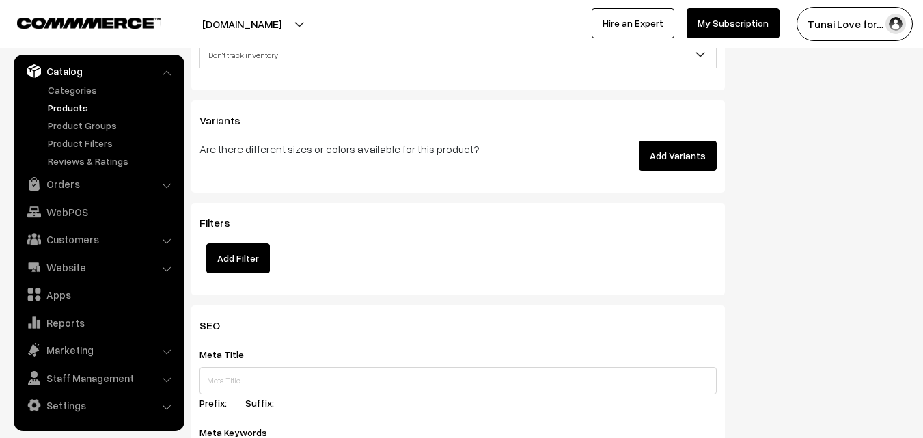
scroll to position [1913, 0]
type input "7pets Glass Fish Bowl with Neck Collar, Suitable for Small Fish, Plants | Optim…"
click at [683, 156] on button "Add Variants" at bounding box center [678, 156] width 78 height 30
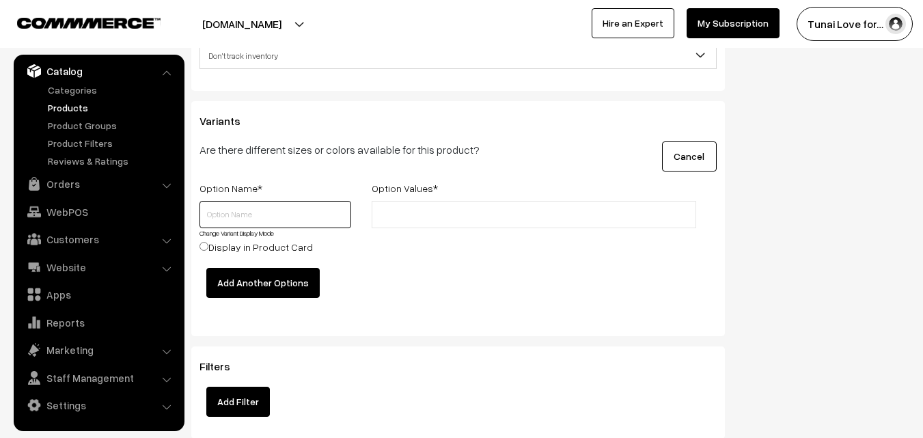
click at [240, 210] on input "text" at bounding box center [276, 214] width 152 height 27
type input "Z"
type input "Size"
click at [392, 264] on div at bounding box center [533, 234] width 345 height 67
click at [396, 213] on input "text" at bounding box center [436, 215] width 120 height 14
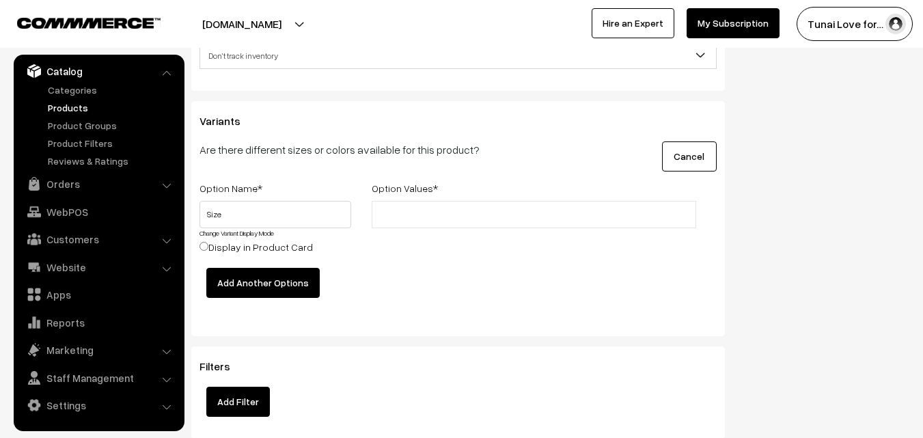
click at [396, 213] on input "text" at bounding box center [436, 215] width 120 height 14
drag, startPoint x: 391, startPoint y: 210, endPoint x: 411, endPoint y: 212, distance: 19.9
click at [411, 212] on input "10INCH" at bounding box center [436, 215] width 120 height 14
type input "10INCH"
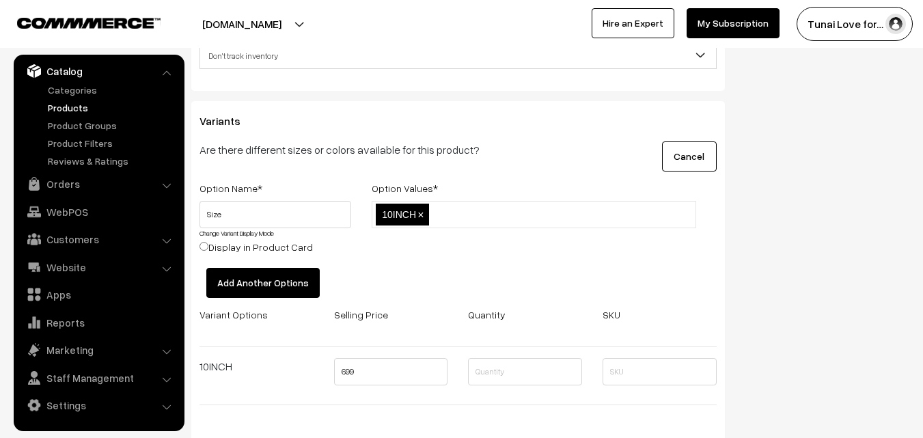
click at [414, 208] on ul "10INCH ×" at bounding box center [534, 214] width 325 height 27
click at [421, 215] on span "×" at bounding box center [420, 215] width 6 height 12
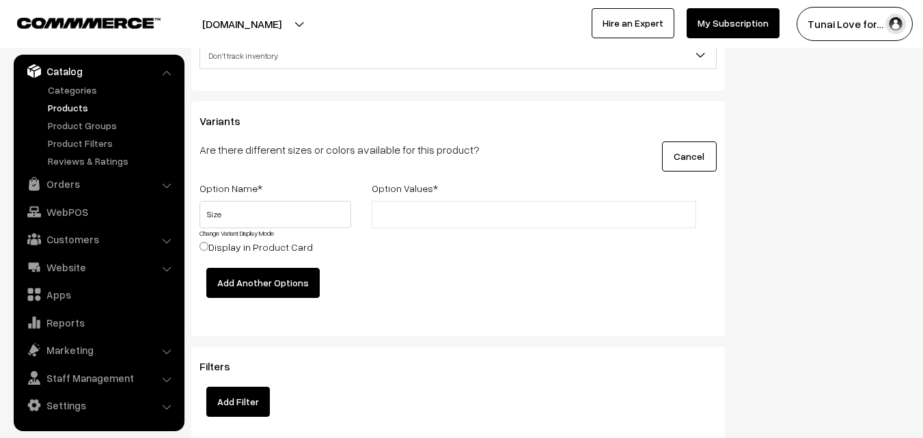
click at [420, 215] on input "text" at bounding box center [436, 215] width 120 height 14
type input "10 inch"
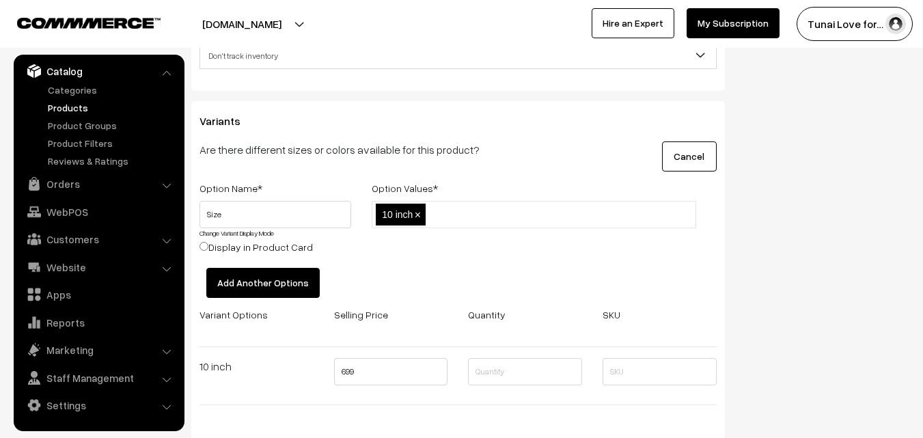
click at [416, 216] on span "×" at bounding box center [418, 215] width 6 height 12
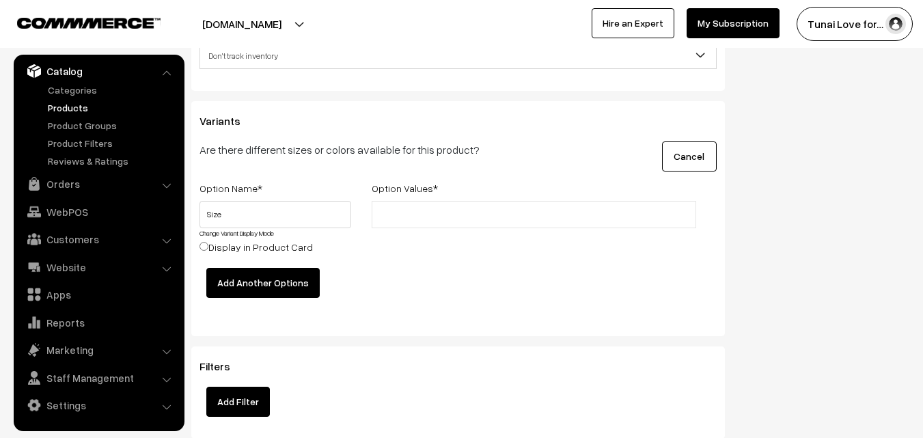
click at [421, 213] on input "text" at bounding box center [436, 215] width 120 height 14
type input "10 inches"
click at [409, 247] on div "10 inches 10 inches ×" at bounding box center [533, 234] width 345 height 67
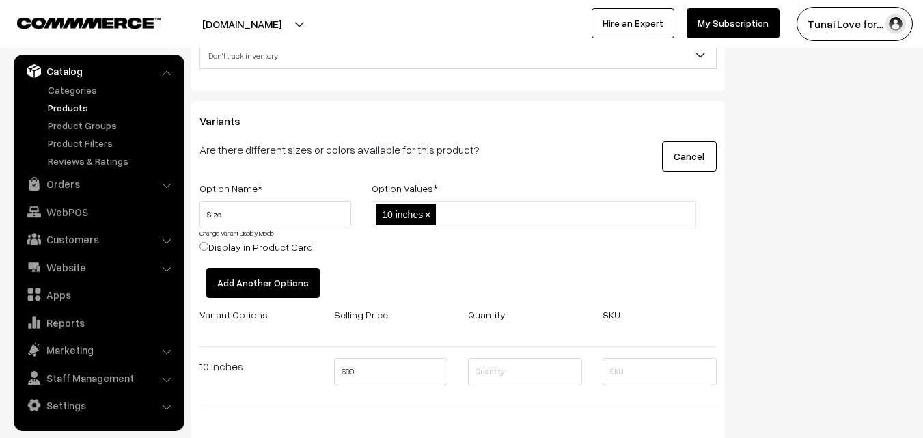
click at [478, 219] on input "text" at bounding box center [499, 215] width 120 height 14
type input "12 inches"
click at [450, 247] on div "10 inches,12 inches 10 inches ×" at bounding box center [533, 234] width 345 height 67
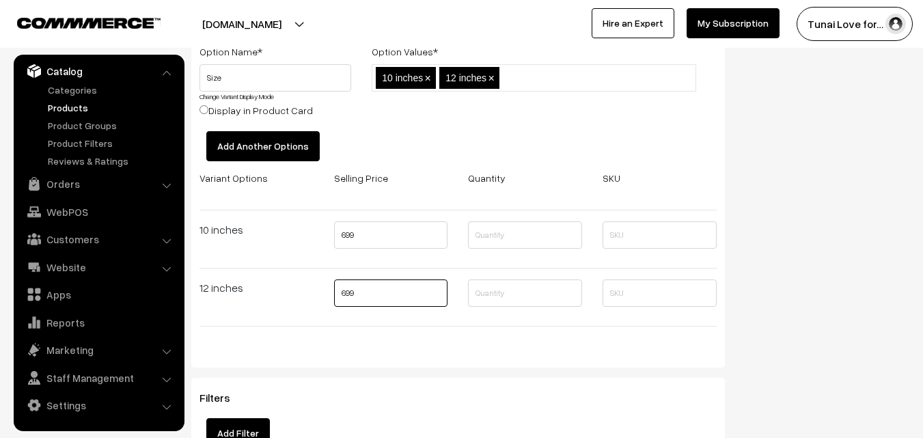
drag, startPoint x: 361, startPoint y: 291, endPoint x: 331, endPoint y: 293, distance: 30.8
click at [331, 293] on div "699" at bounding box center [391, 297] width 135 height 36
type input "799"
click at [357, 340] on div "Variant Options Selling Price Quantity SKU 10 inches 699 12 inches 799" at bounding box center [458, 257] width 538 height 176
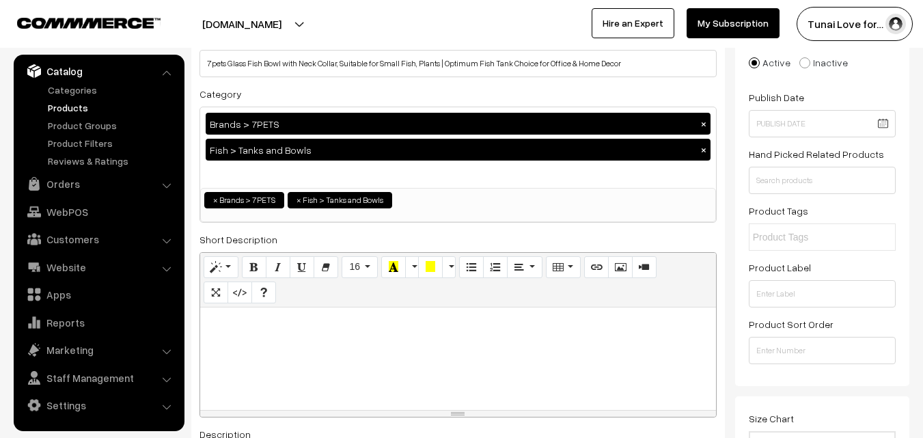
scroll to position [0, 0]
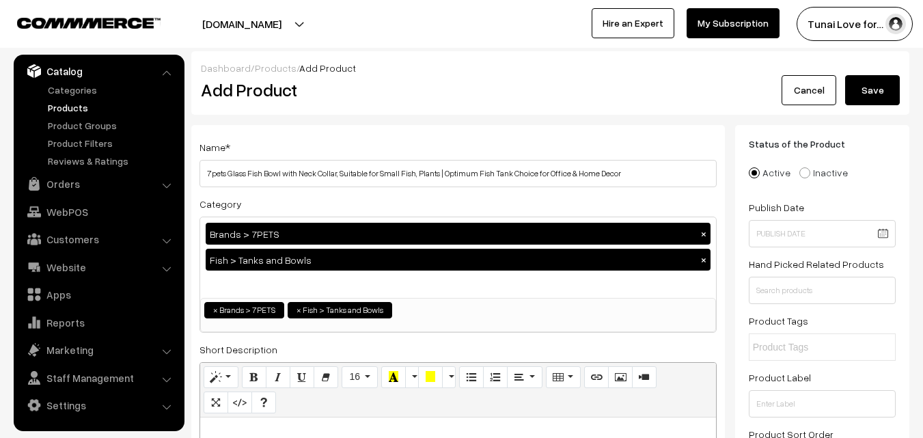
click at [870, 94] on button "Save" at bounding box center [872, 90] width 55 height 30
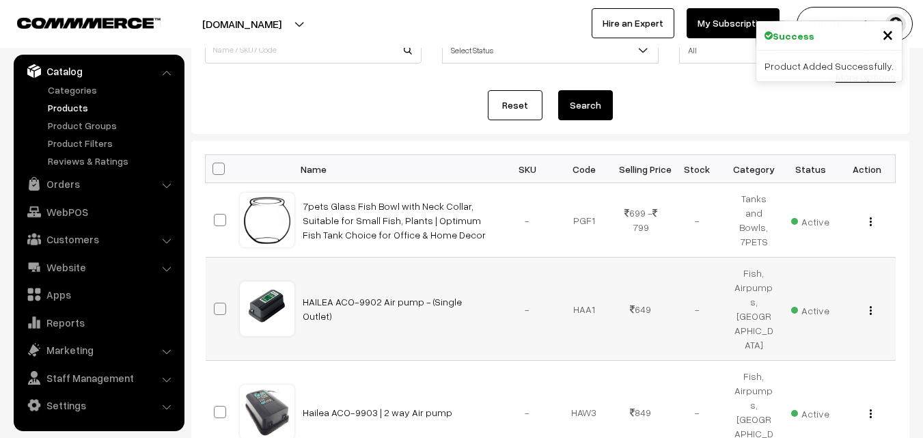
scroll to position [137, 0]
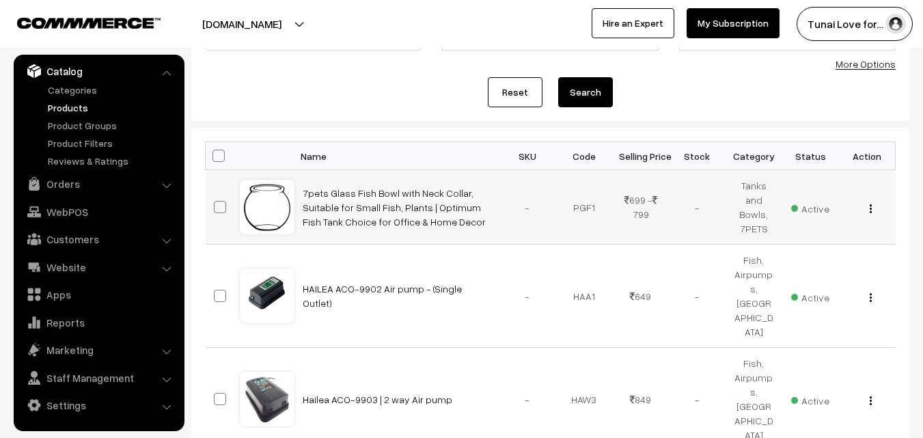
click at [871, 211] on img "button" at bounding box center [871, 208] width 2 height 9
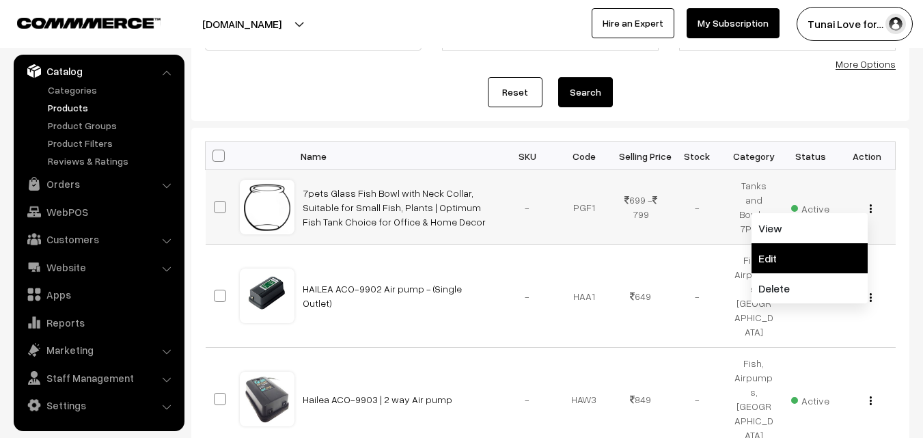
click at [796, 257] on link "Edit" at bounding box center [810, 258] width 116 height 30
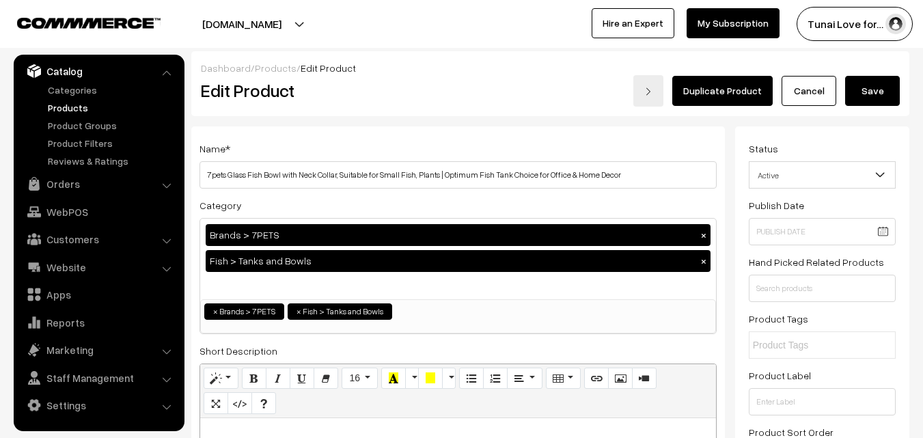
click at [817, 97] on link "Cancel" at bounding box center [809, 91] width 55 height 30
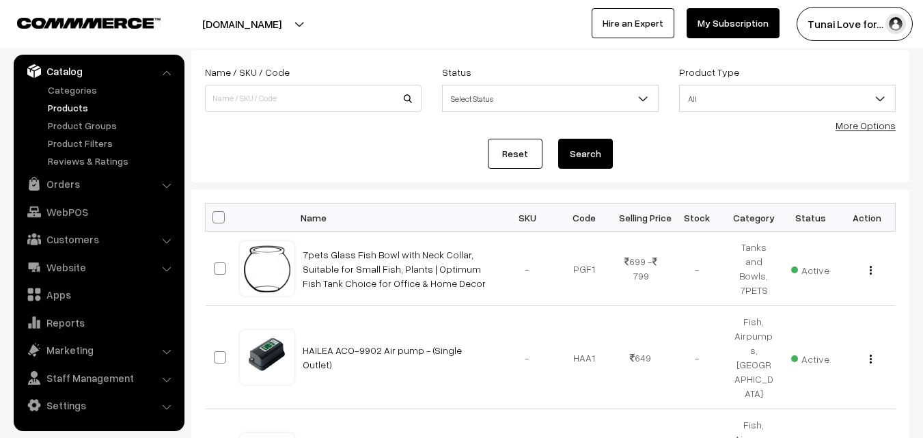
scroll to position [68, 0]
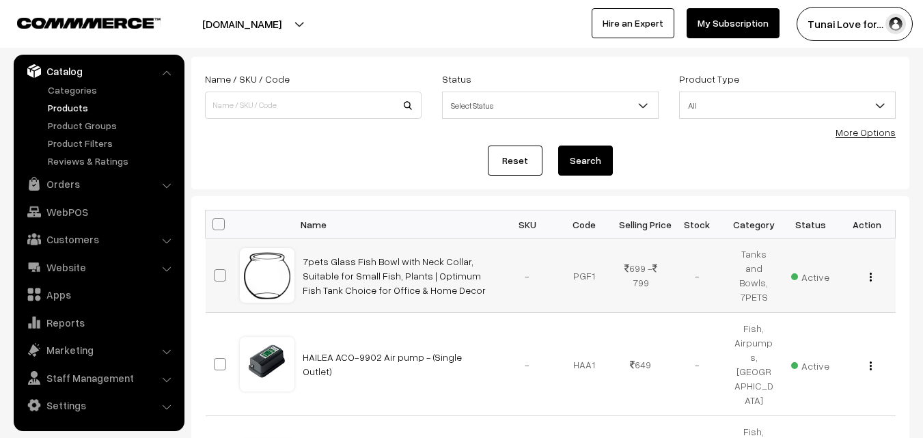
click at [873, 275] on div "View Edit Delete" at bounding box center [867, 276] width 40 height 14
click at [872, 277] on button "button" at bounding box center [870, 276] width 3 height 11
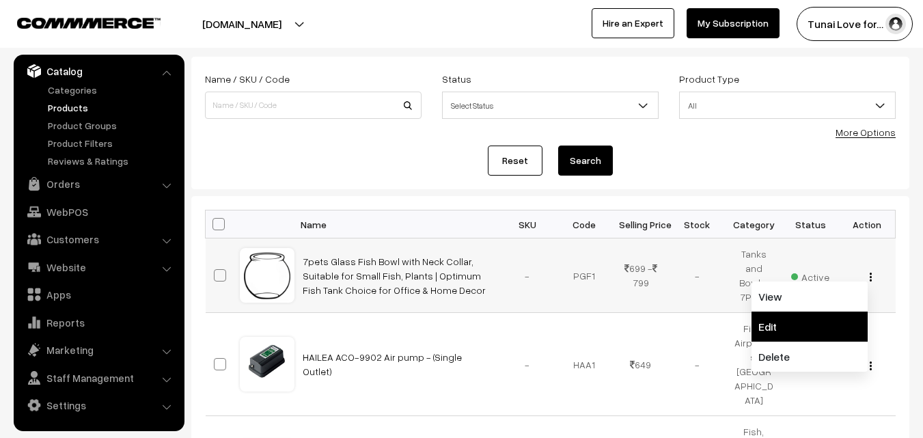
click at [760, 320] on link "Edit" at bounding box center [810, 327] width 116 height 30
